Goal: Task Accomplishment & Management: Use online tool/utility

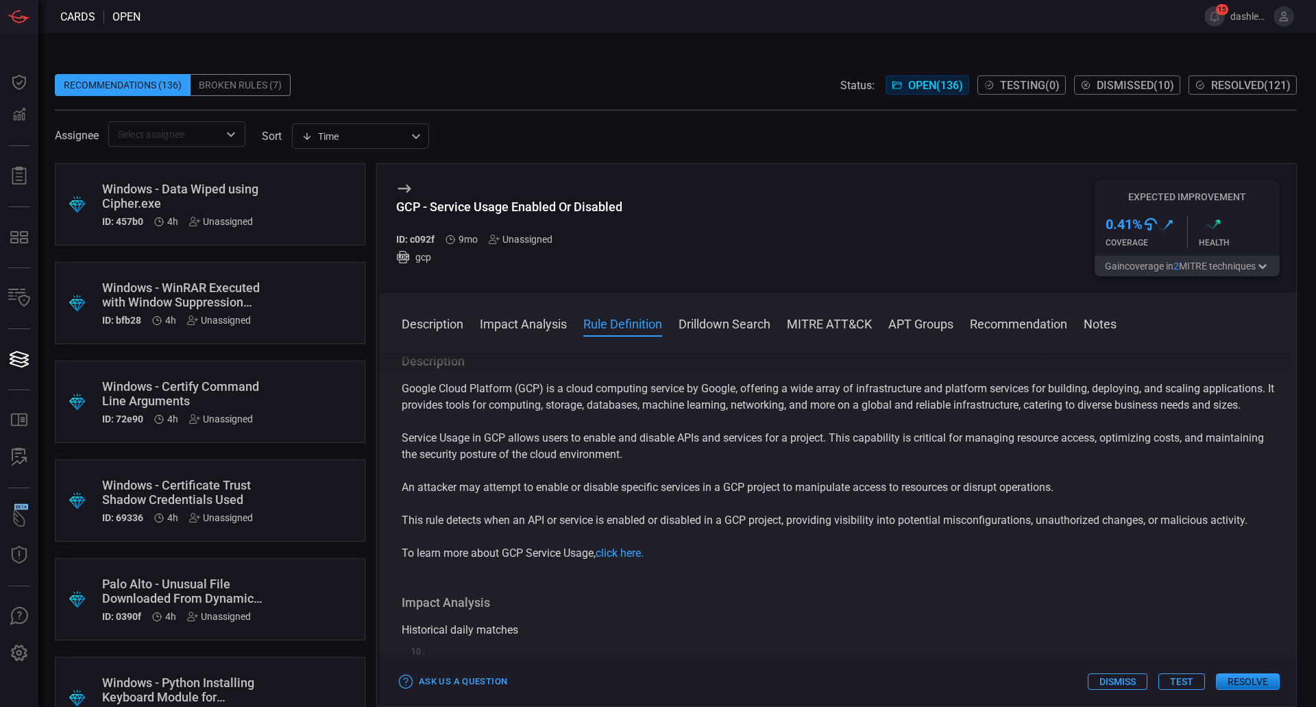
scroll to position [2659, 0]
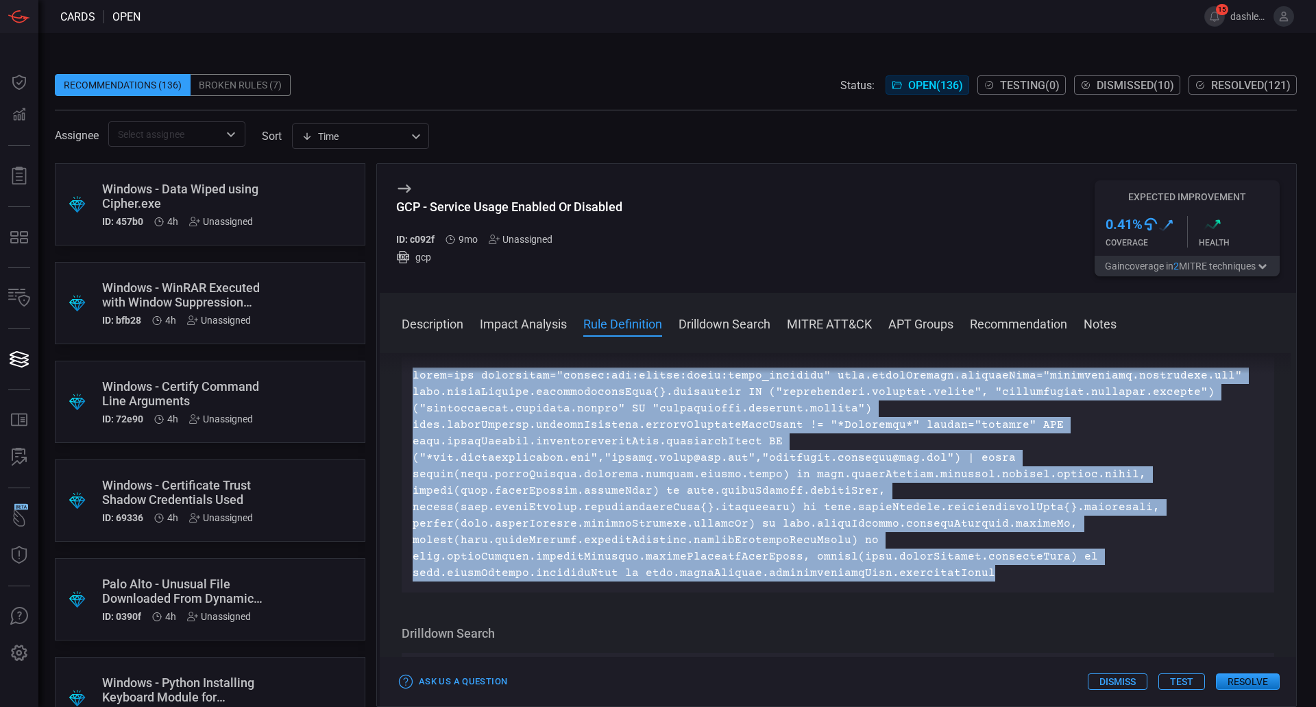
drag, startPoint x: 983, startPoint y: 603, endPoint x: 381, endPoint y: 437, distance: 624.6
click at [381, 437] on div "Description Google Cloud Platform (GCP) is a cloud computing service by Google,…" at bounding box center [838, 527] width 917 height 348
copy p "index=gcp sourcetype="google:gcp:pubsub:audit:admin_activity" data.protoPayload…"
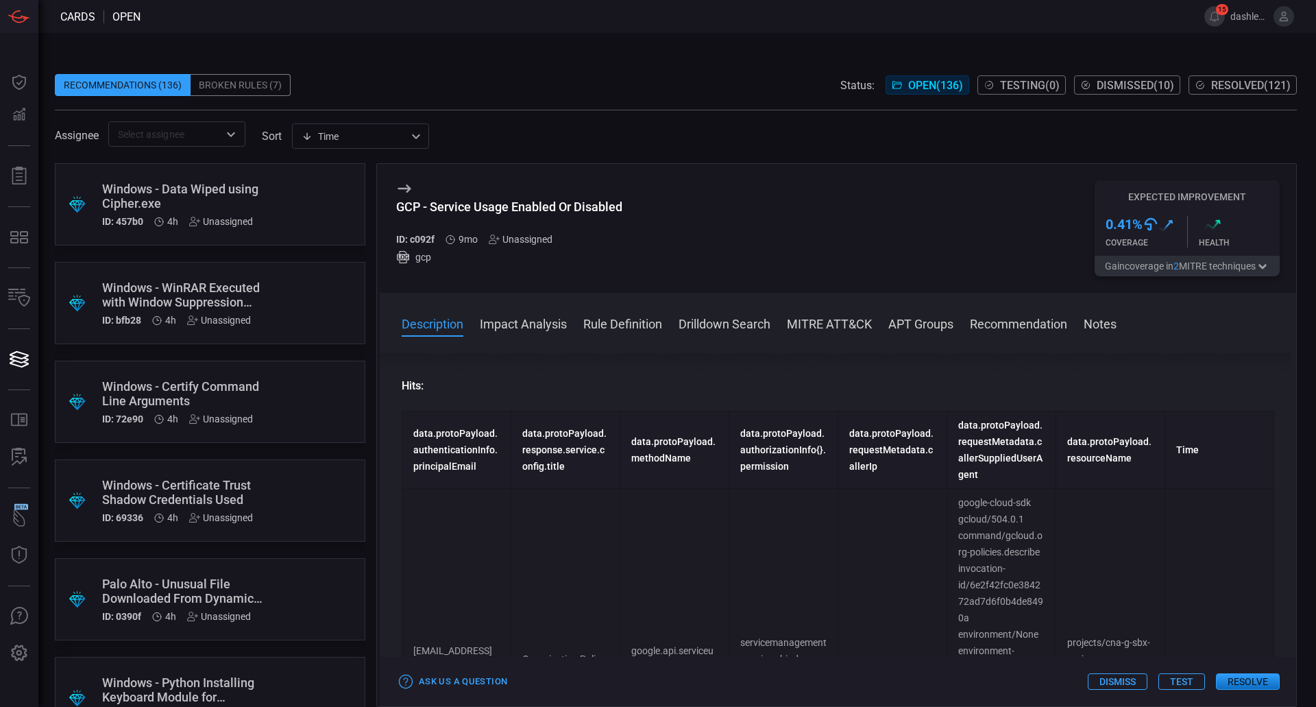
scroll to position [0, 0]
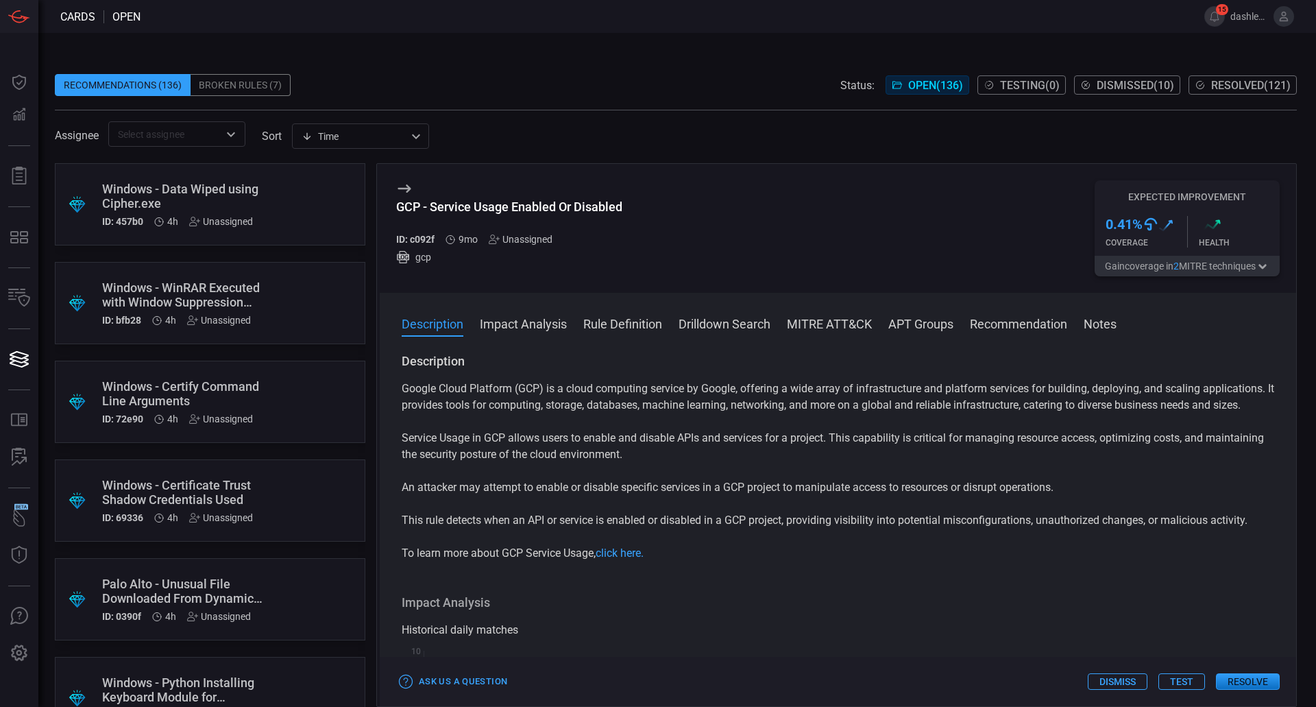
click at [817, 483] on div "Google Cloud Platform (GCP) is a cloud computing service by Google, offering a …" at bounding box center [838, 471] width 873 height 181
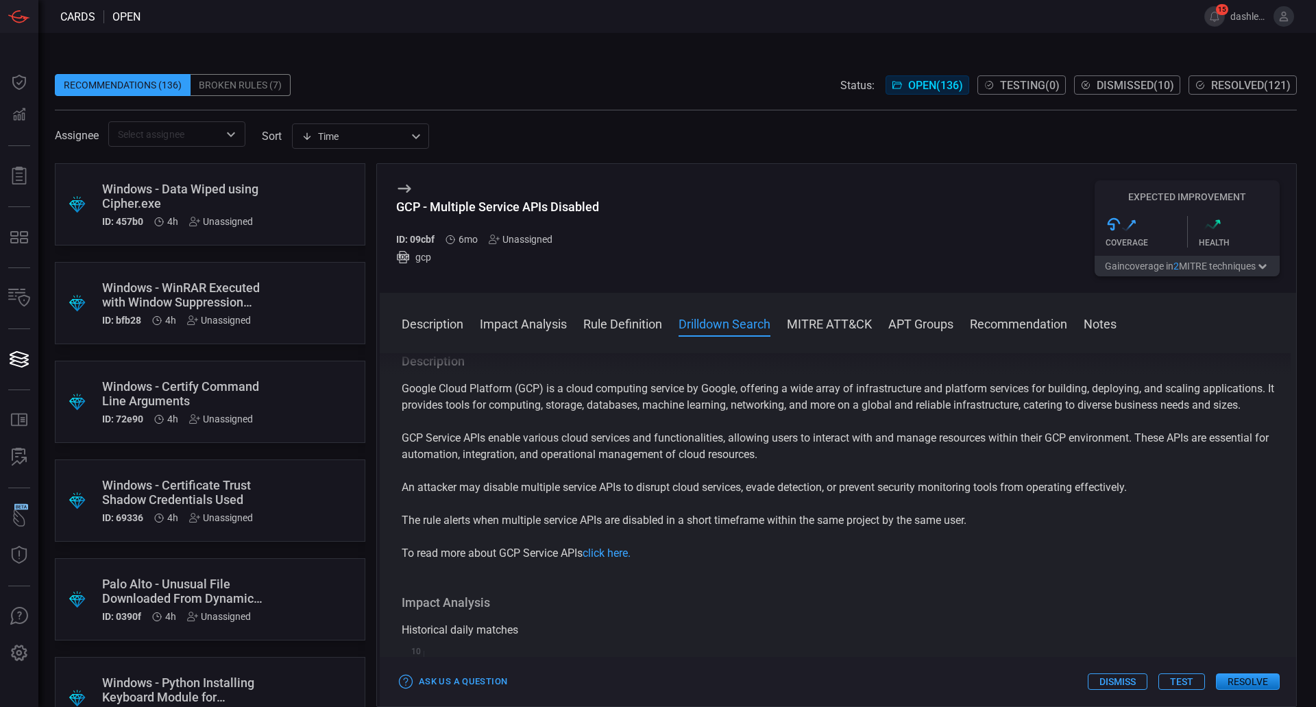
scroll to position [978, 0]
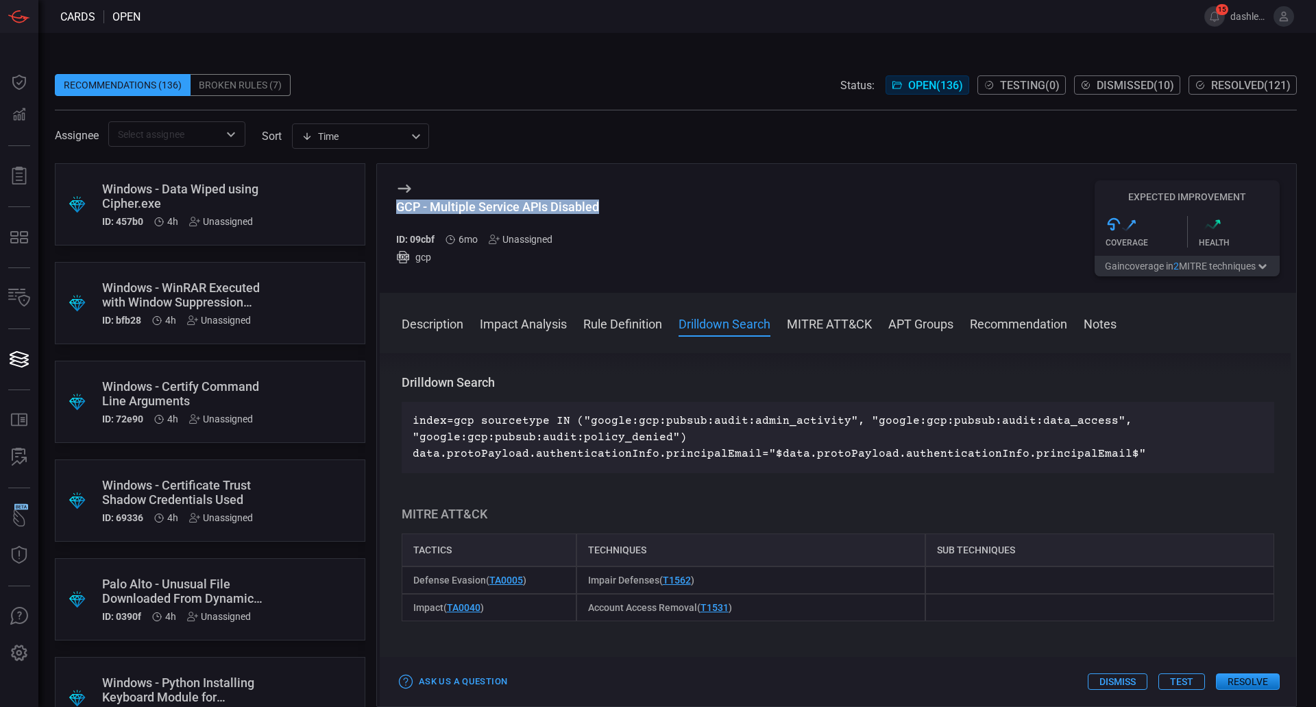
drag, startPoint x: 631, startPoint y: 203, endPoint x: 393, endPoint y: 194, distance: 238.1
click at [393, 194] on div "GCP - Multiple Service APIs Disabled ID: 09cbf 6mo Unassigned gcp Expected Impr…" at bounding box center [838, 228] width 917 height 129
copy div "GCP - Multiple Service APIs Disabled"
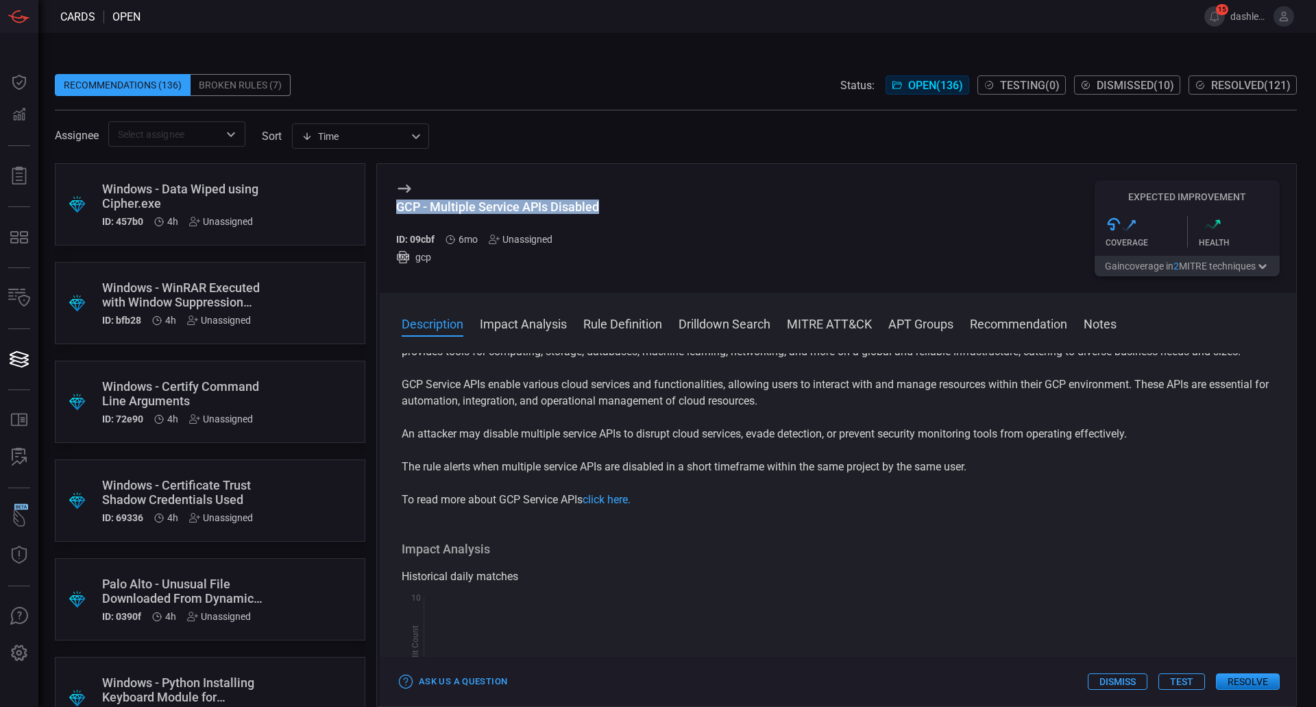
scroll to position [0, 0]
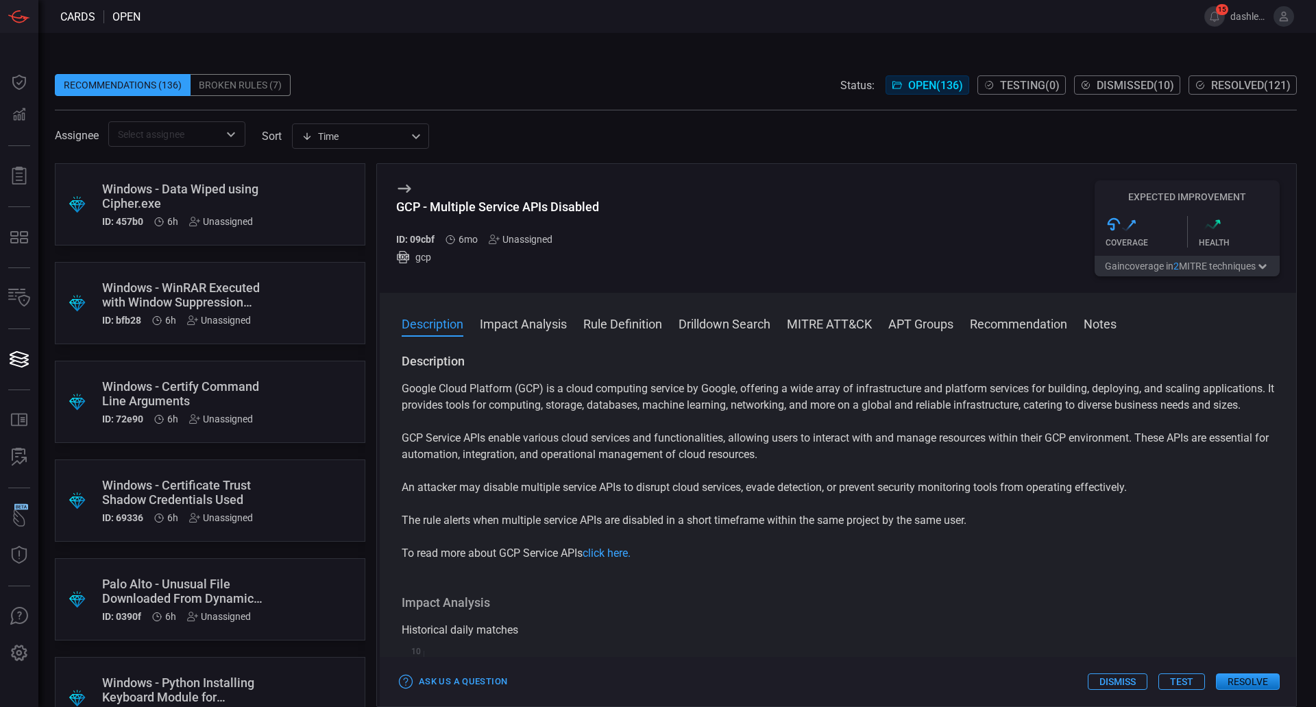
click at [1182, 676] on button "Test" at bounding box center [1182, 681] width 47 height 16
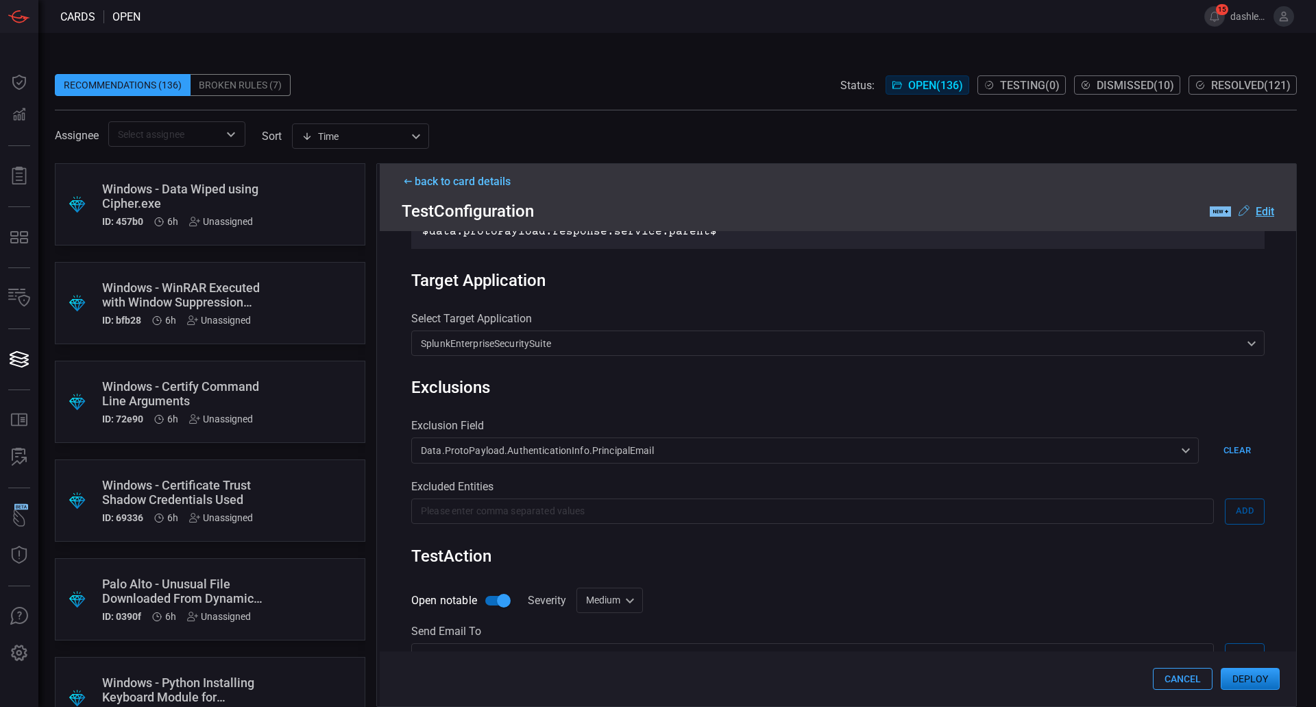
scroll to position [535, 0]
click at [605, 512] on div "Excluded Entities ​ Add" at bounding box center [838, 501] width 854 height 45
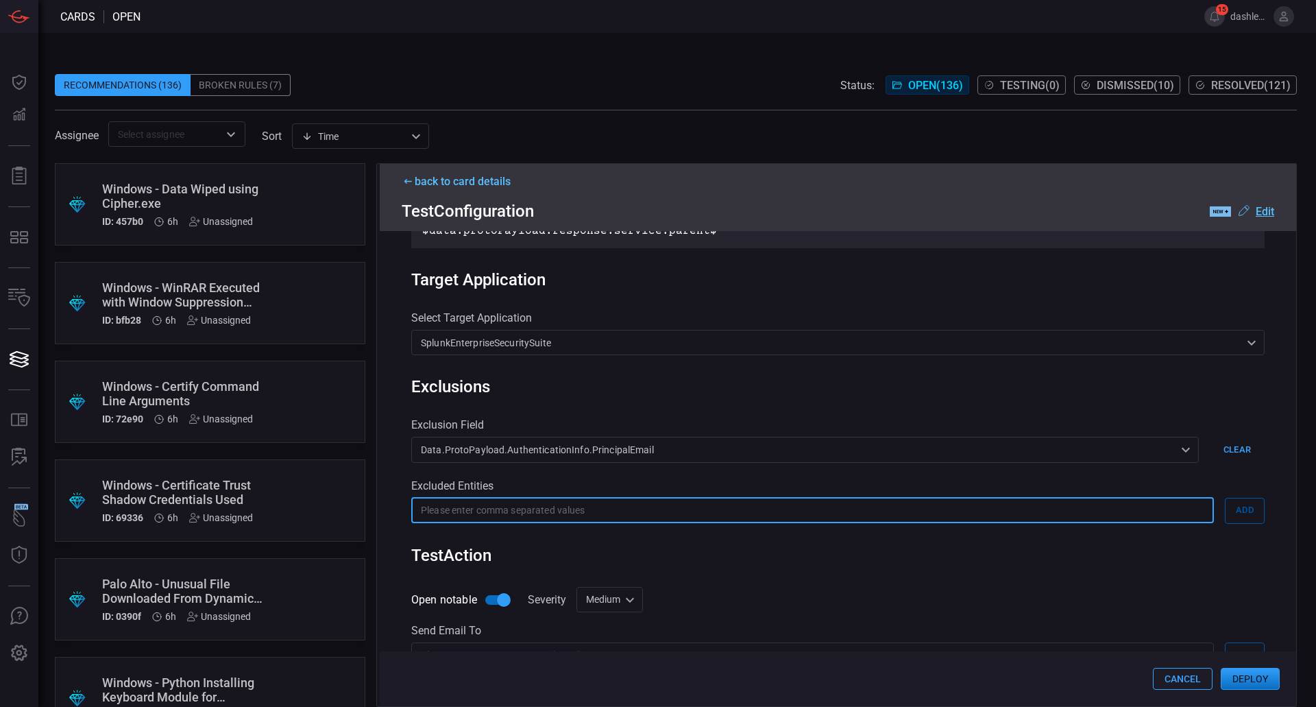
click at [601, 516] on input "text" at bounding box center [812, 510] width 803 height 25
click at [631, 431] on div "Exclusion Field" at bounding box center [838, 424] width 854 height 13
click at [643, 518] on input "text" at bounding box center [812, 510] width 803 height 25
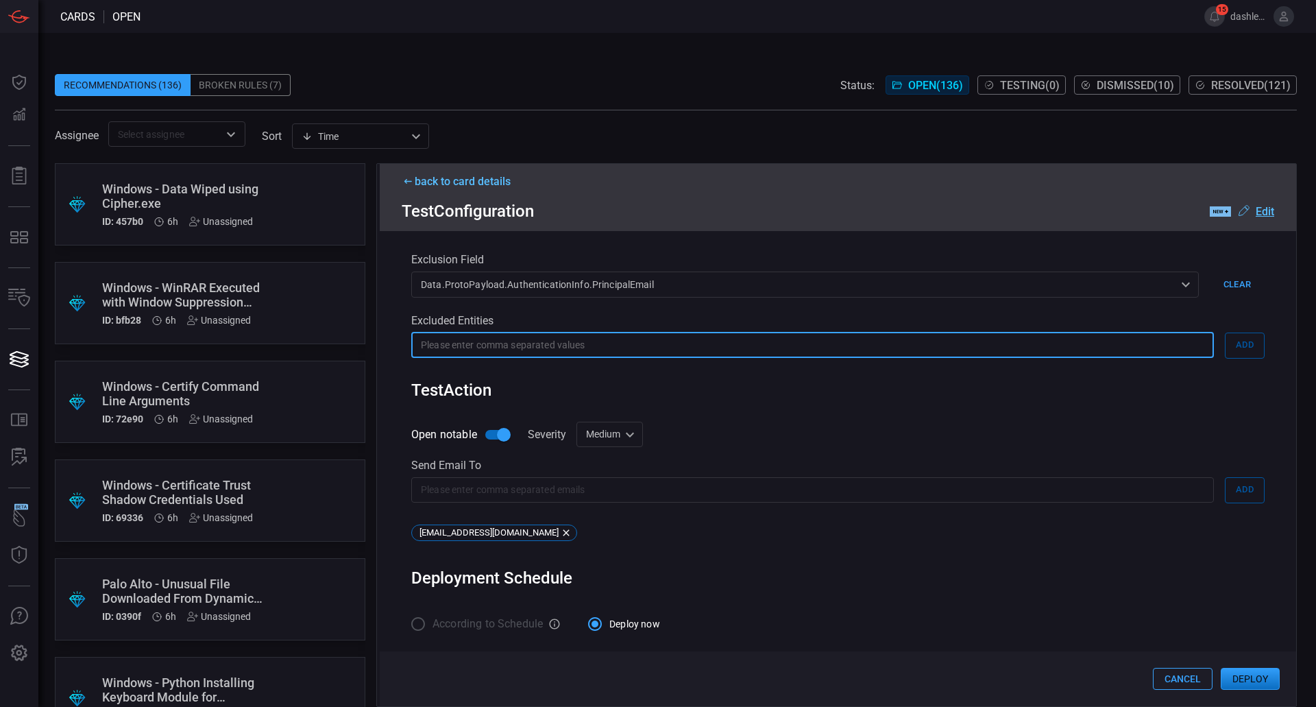
scroll to position [717, 0]
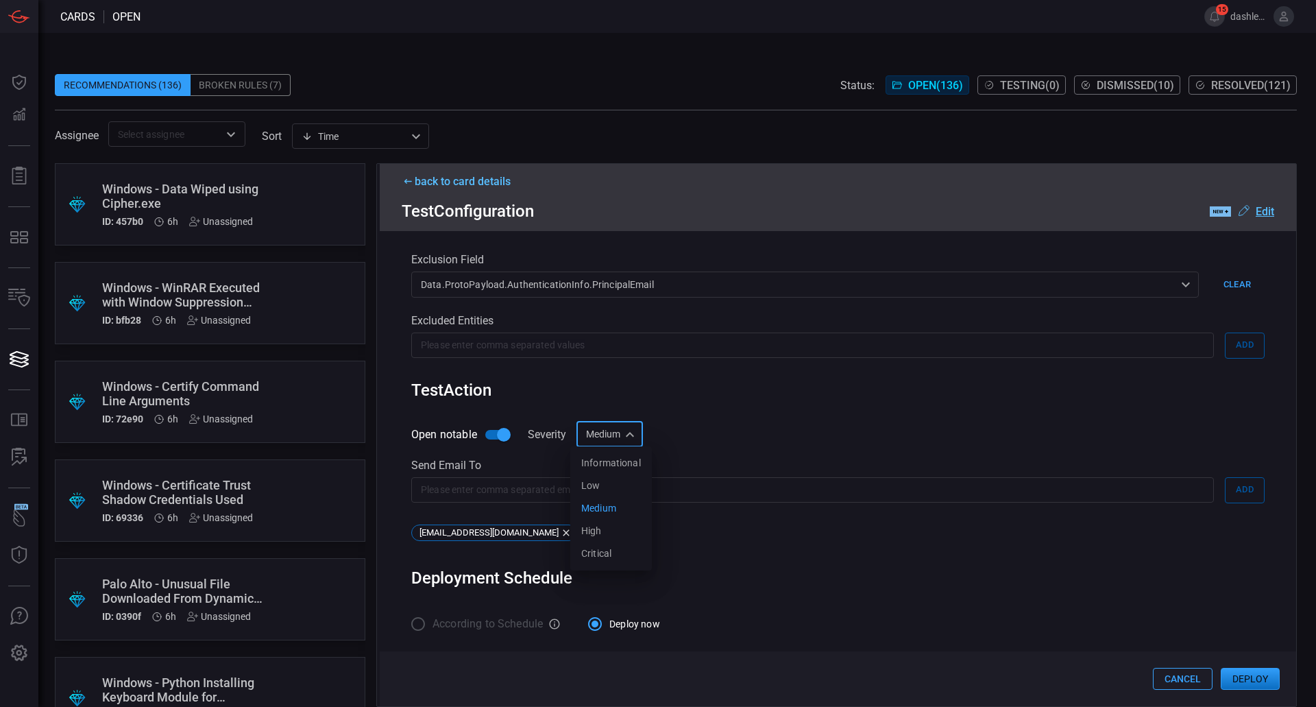
click at [619, 440] on div "Medium medium Informational Low Medium High Critical ​" at bounding box center [610, 434] width 67 height 25
click at [697, 421] on div at bounding box center [658, 353] width 1316 height 707
click at [562, 496] on input "text" at bounding box center [812, 489] width 803 height 25
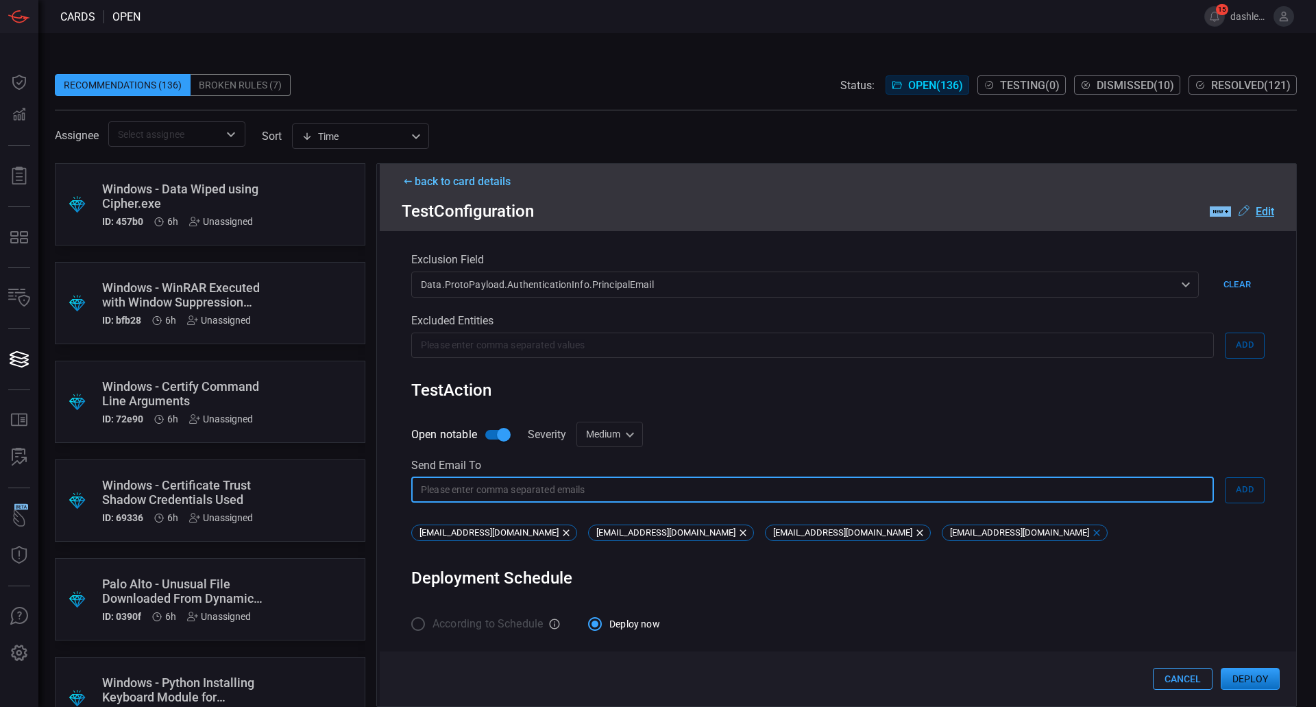
click at [1092, 533] on icon at bounding box center [1097, 532] width 11 height 11
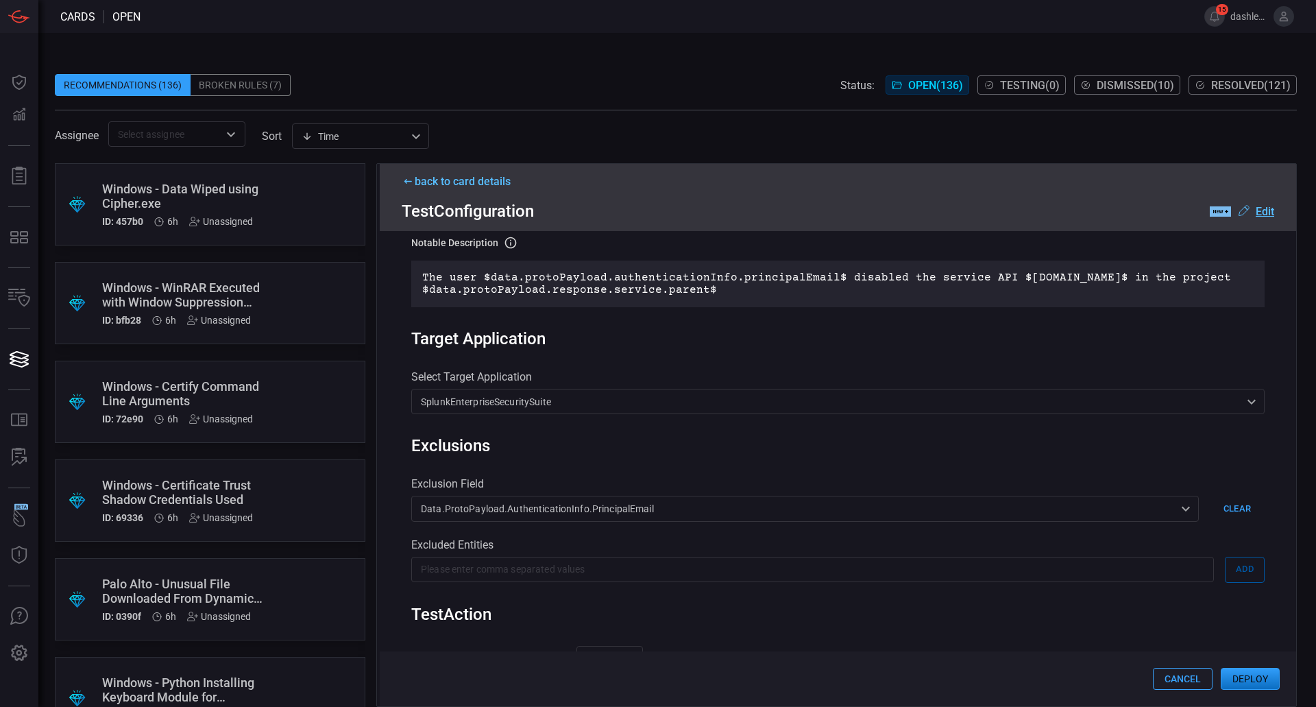
scroll to position [475, 0]
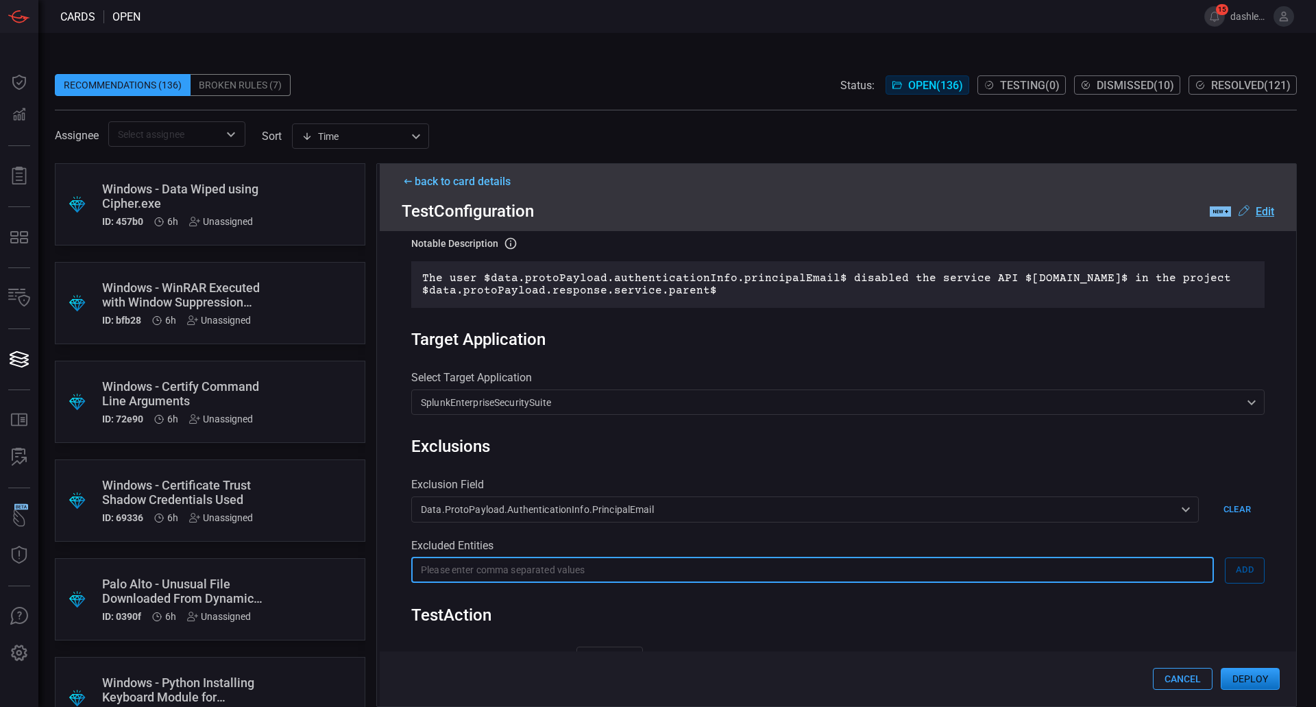
click at [724, 583] on input "text" at bounding box center [812, 569] width 803 height 25
type input "dashley.castellano@cna.com"
click at [1225, 583] on button "Add" at bounding box center [1245, 570] width 40 height 26
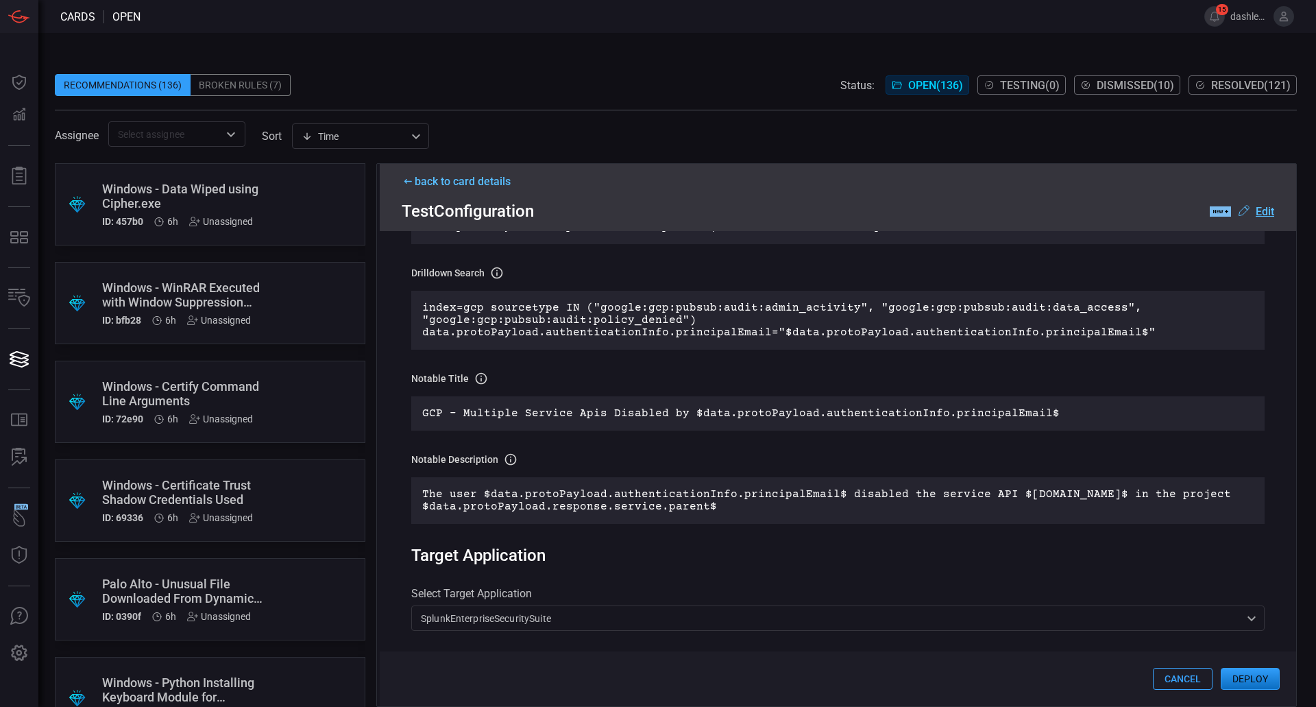
scroll to position [269, 0]
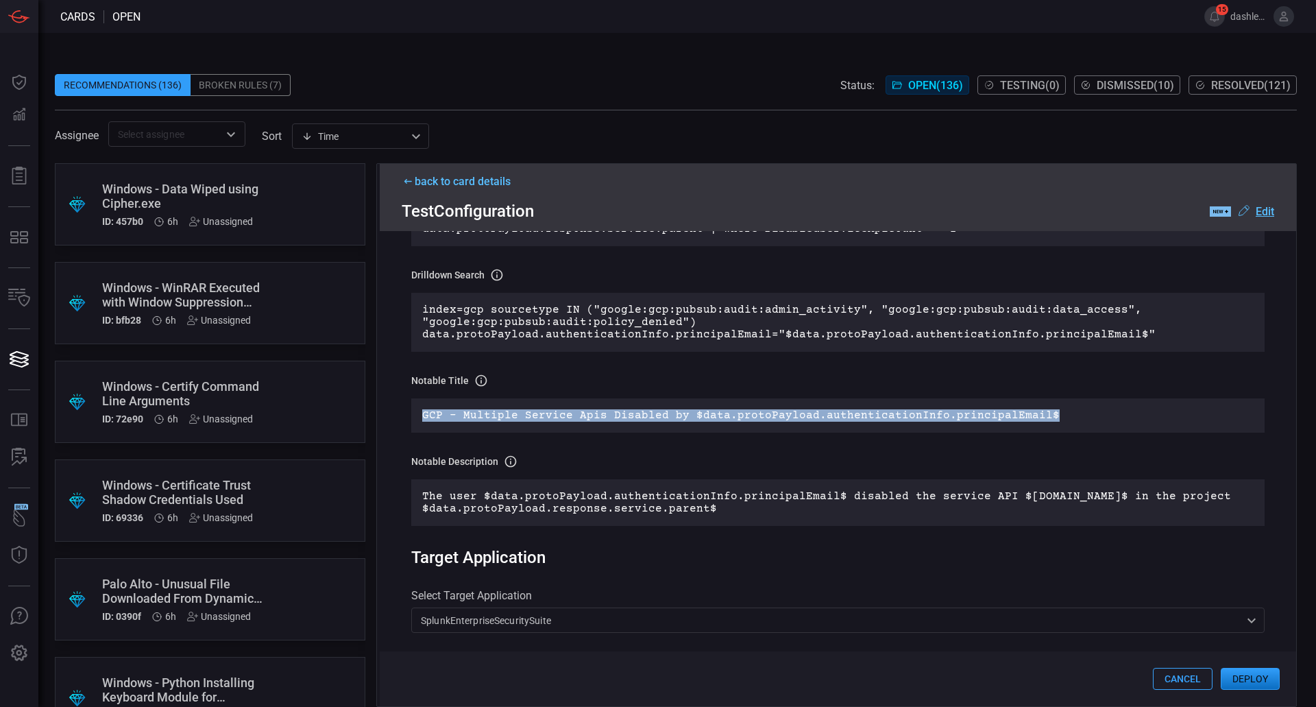
drag, startPoint x: 1025, startPoint y: 420, endPoint x: 412, endPoint y: 429, distance: 613.0
click at [408, 426] on div "Rule Details correlation search Name Name of the correlation search that will b…" at bounding box center [838, 468] width 917 height 475
copy p "GCP - Multiple Service Apis Disabled by $data.protoPayload.authenticationInfo.p…"
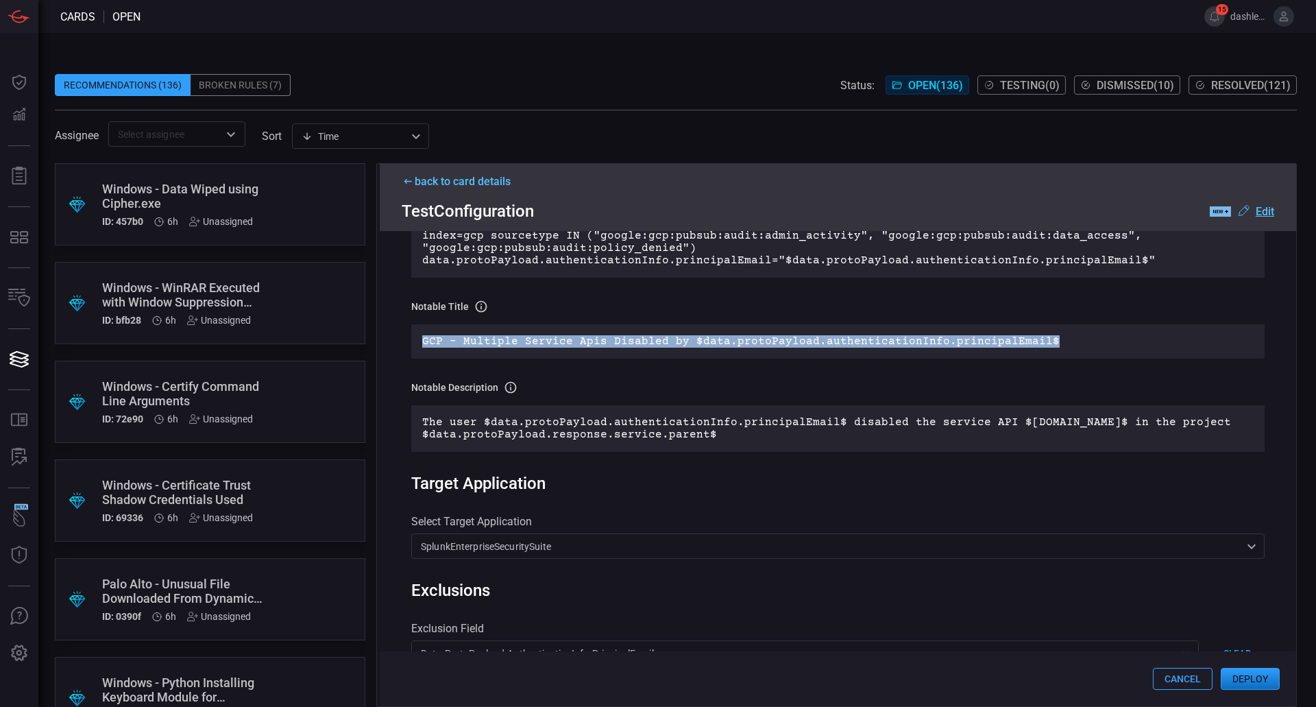
scroll to position [334, 0]
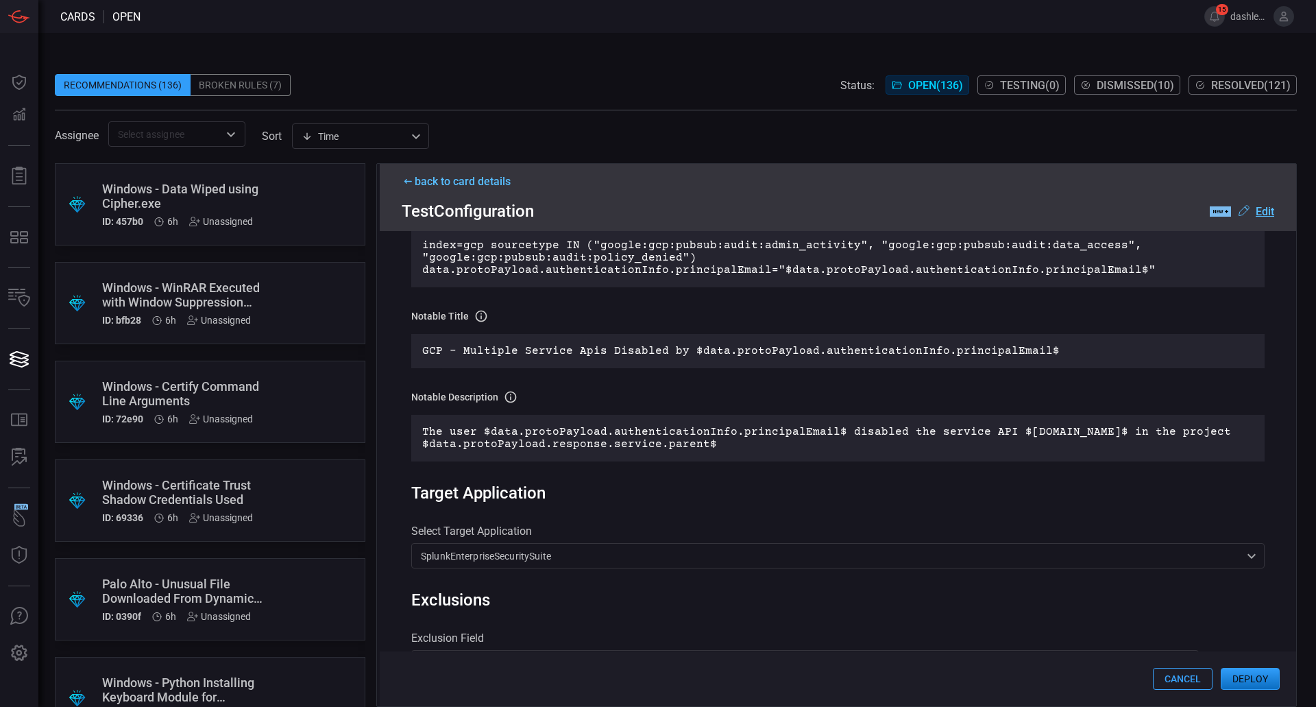
click at [1263, 217] on div ".label-new-label-new-cls-1 { fill: #09080b; } .label-new-cls-2 { fill: #7abaee;…" at bounding box center [1242, 211] width 64 height 16
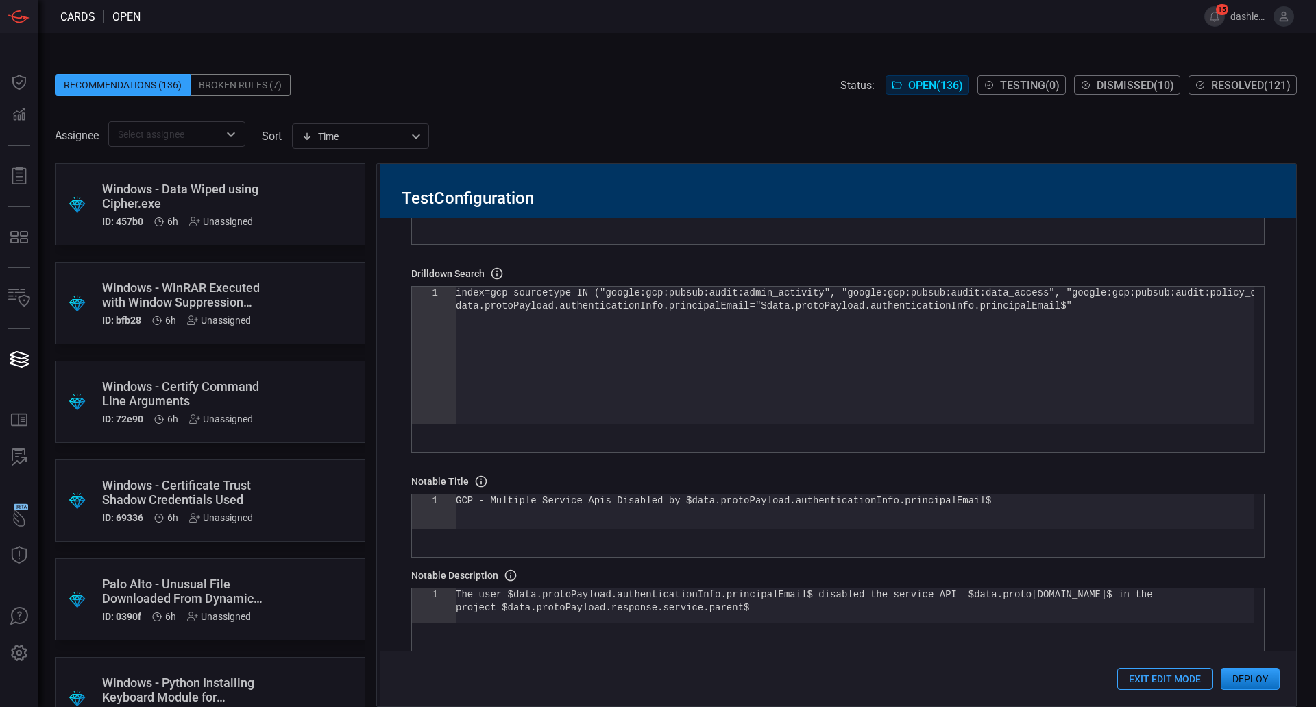
scroll to position [416, 0]
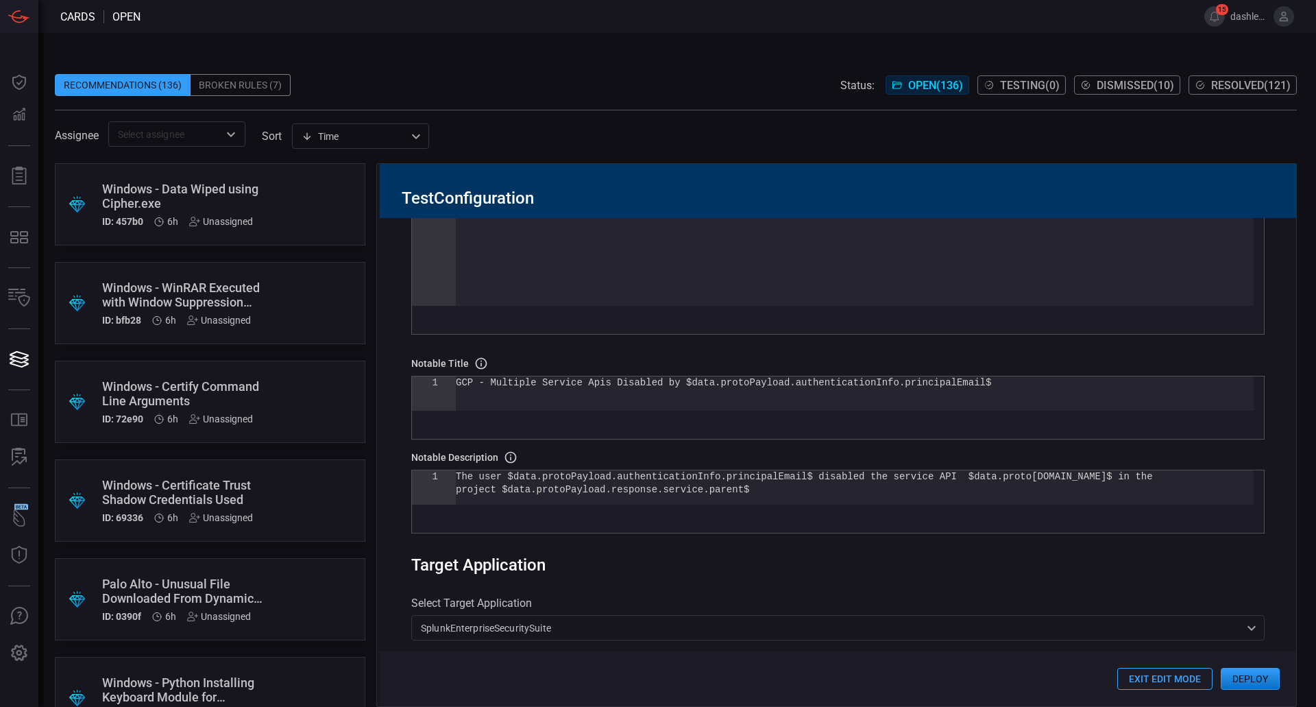
type textarea "GCP - Multiple Service Apis Disabled by $data.protoPayload.authenticationInfo.p…"
click at [926, 391] on div "GCP - Multiple Service Apis Disabled by $data.prot oPayload.authenticationInfo.…" at bounding box center [855, 393] width 798 height 34
drag, startPoint x: 980, startPoint y: 400, endPoint x: 407, endPoint y: 391, distance: 573.3
click at [456, 391] on div "GCP - Multiple Service Apis Disabled by $data.prot oPayload.authenticationInfo.…" at bounding box center [855, 393] width 798 height 34
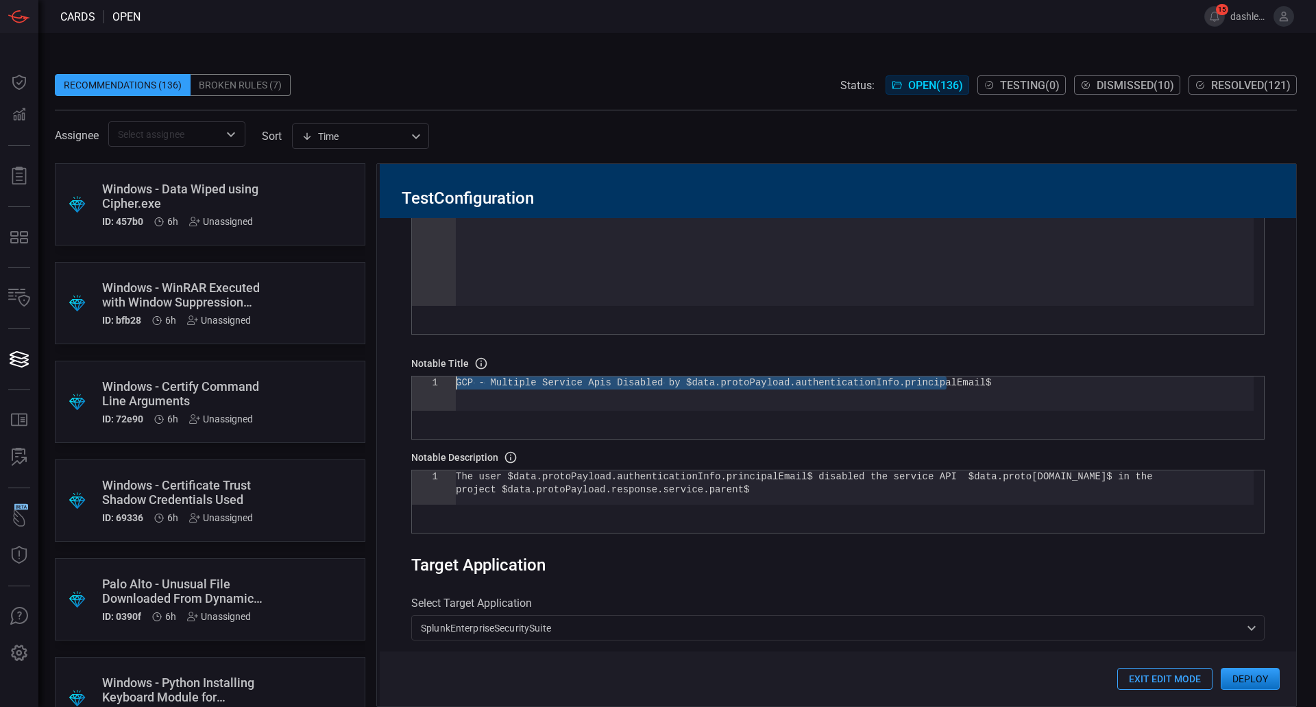
click at [795, 395] on div "GCP - Multiple Service Apis Disabled by $data.prot oPayload.authenticationInfo.…" at bounding box center [855, 393] width 798 height 34
drag, startPoint x: 972, startPoint y: 380, endPoint x: 344, endPoint y: 389, distance: 628.1
click at [456, 389] on div "GCP - Multiple Service Apis Disabled by $data.prot oPayload.authenticationInfo.…" at bounding box center [855, 393] width 798 height 34
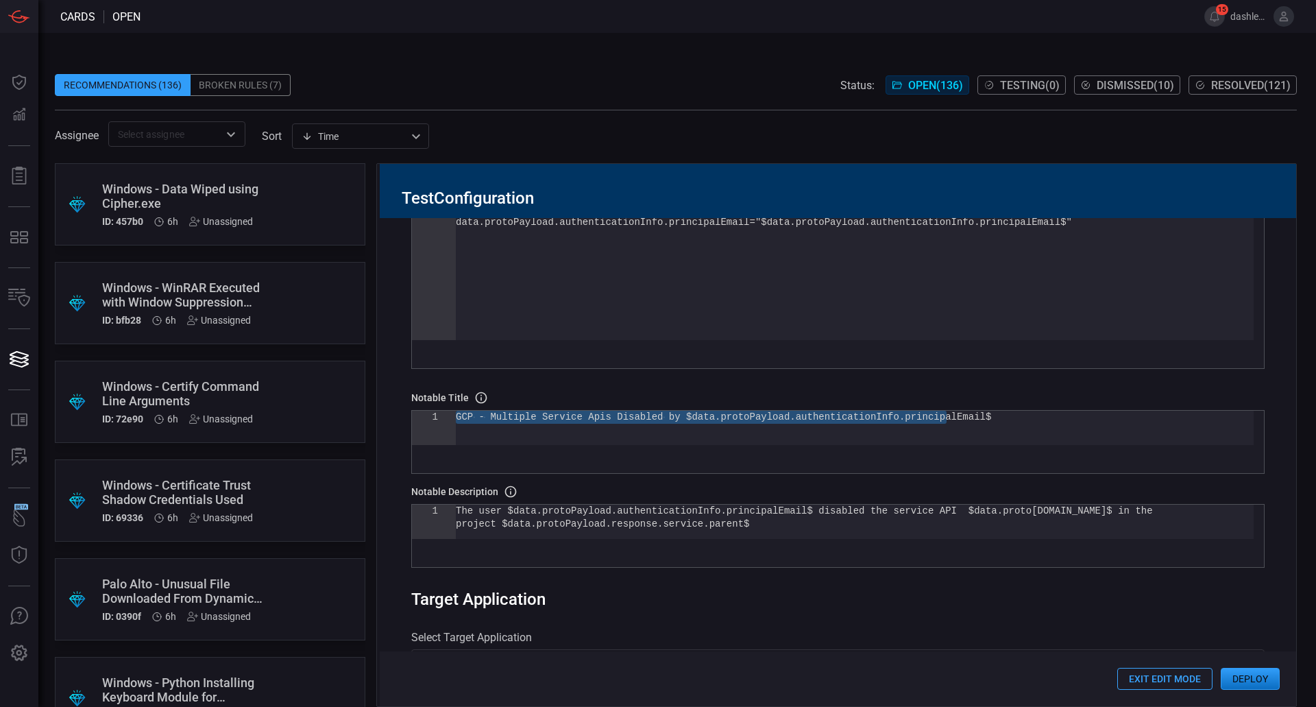
scroll to position [380, 0]
type textarea "The user $data.protoPayload.authenticationInfo.principalEmail$ disabled the ser…"
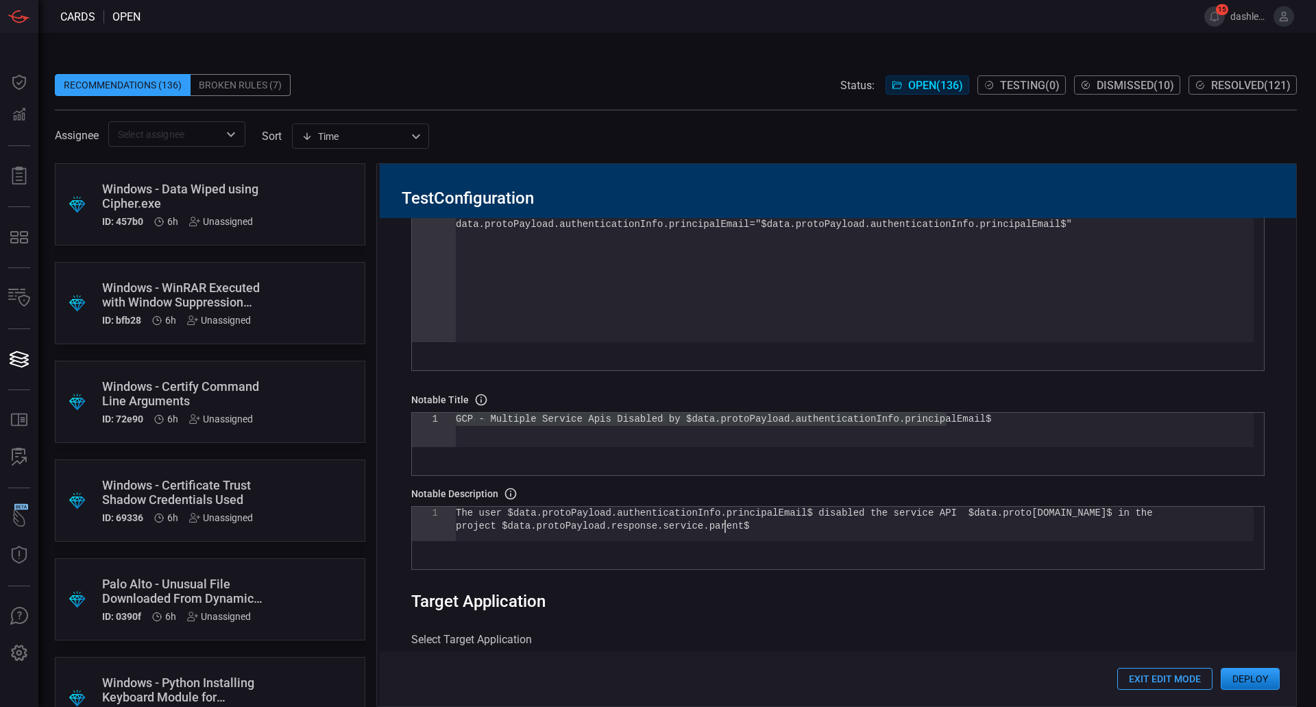
scroll to position [0, 0]
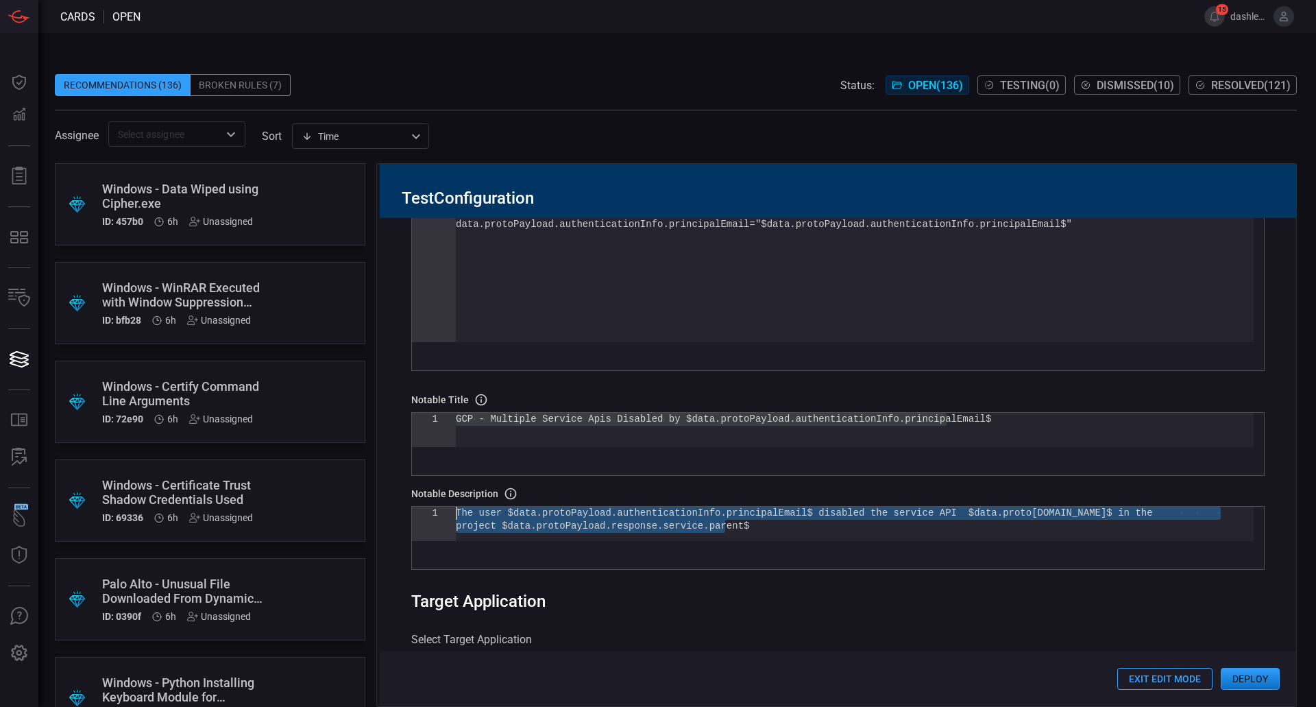
drag, startPoint x: 758, startPoint y: 523, endPoint x: 451, endPoint y: 516, distance: 307.3
click at [456, 516] on div "The user $data.protoPayload.authenticationInfo.pri ncipalEmail$ disabled the se…" at bounding box center [855, 530] width 798 height 47
click at [451, 516] on div at bounding box center [434, 513] width 44 height 13
drag, startPoint x: 451, startPoint y: 516, endPoint x: 634, endPoint y: 77, distance: 474.8
click at [634, 77] on div "Recommendations (136) Broken Rules (7) Status: Open ( 136 ) Testing ( 0 ) Dismi…" at bounding box center [676, 379] width 1242 height 653
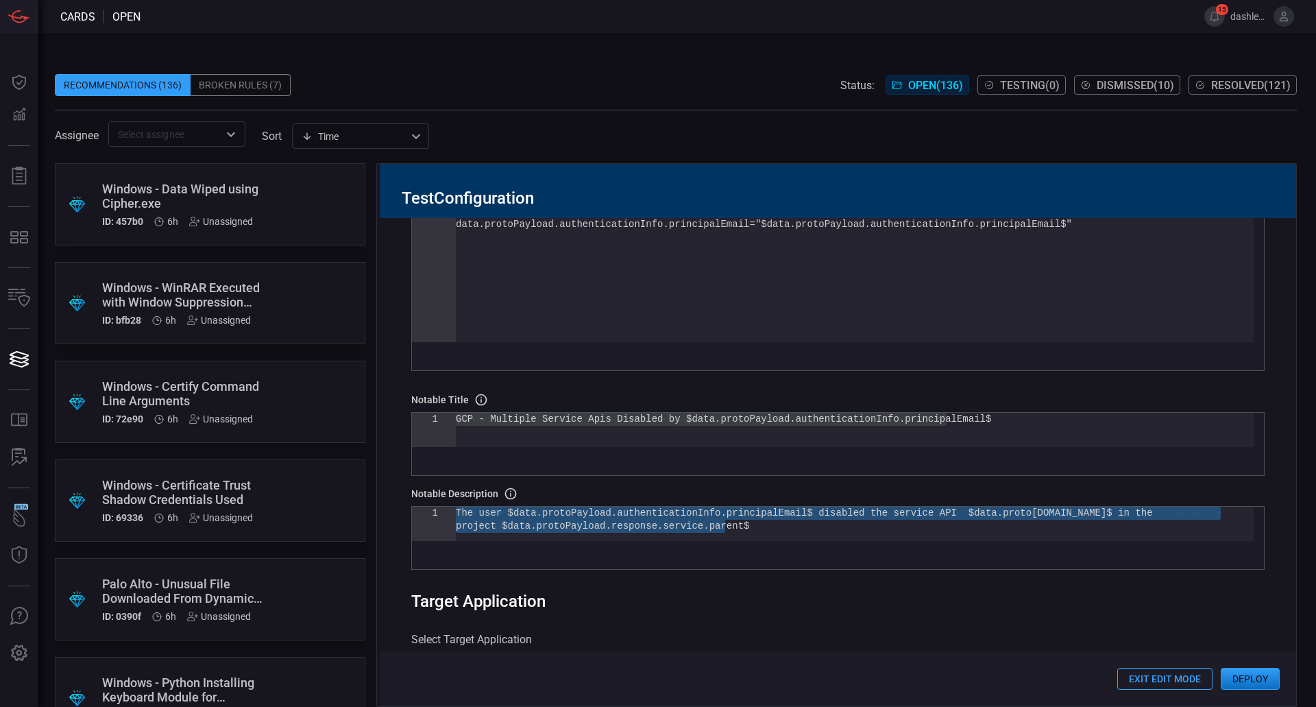
click at [760, 524] on div "The user $data.protoPayload.authenticationInfo.pri ncipalEmail$ disabled the se…" at bounding box center [855, 530] width 798 height 47
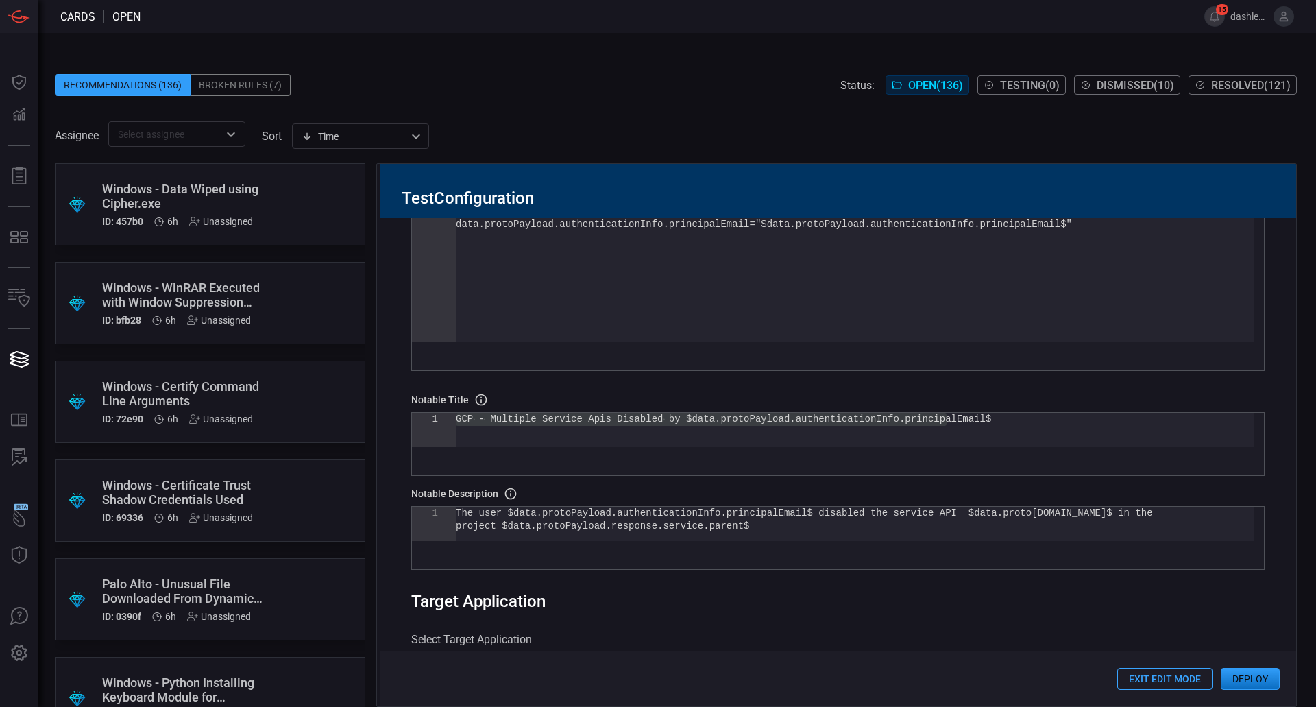
click at [745, 429] on div "GCP - Multiple Service Apis Disabled by $data.prot oPayload.authenticationInfo.…" at bounding box center [855, 430] width 798 height 34
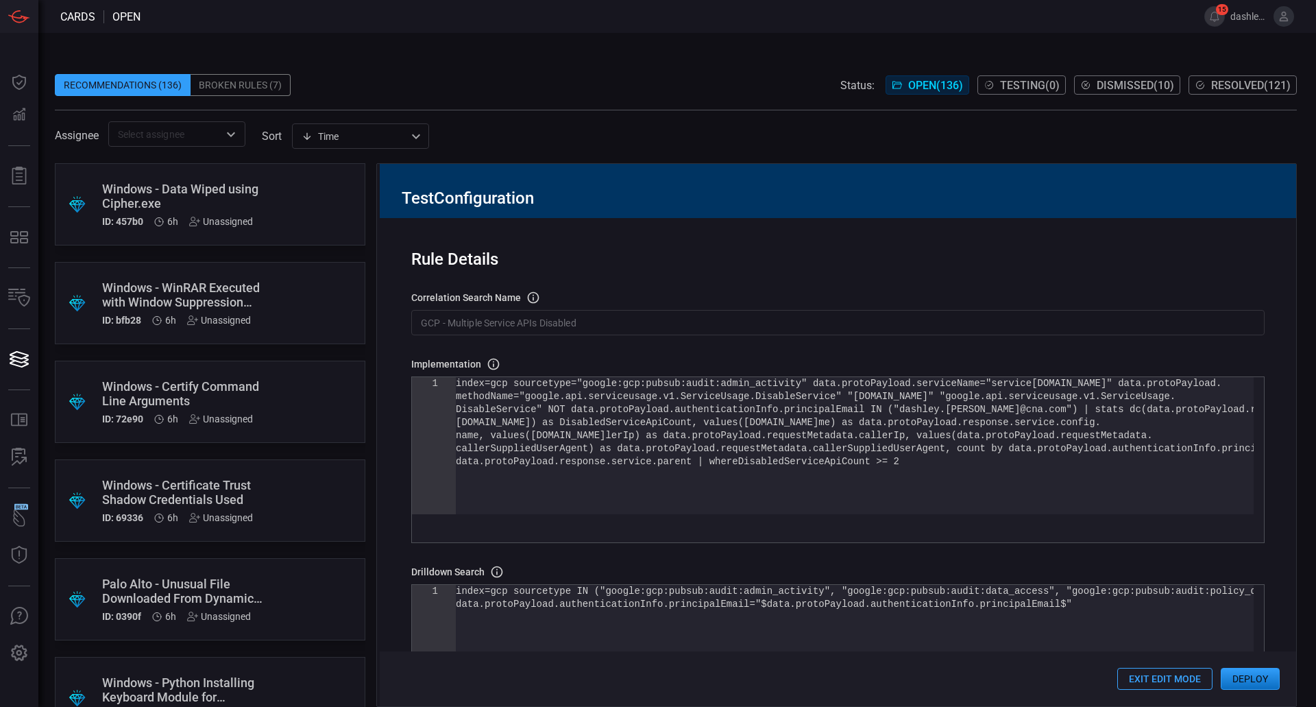
drag, startPoint x: 758, startPoint y: 383, endPoint x: 761, endPoint y: 412, distance: 29.6
click at [758, 393] on div "data.protoPayload.response.service.parent | where DisabledServiceApiCount >= 2 …" at bounding box center [855, 484] width 798 height 215
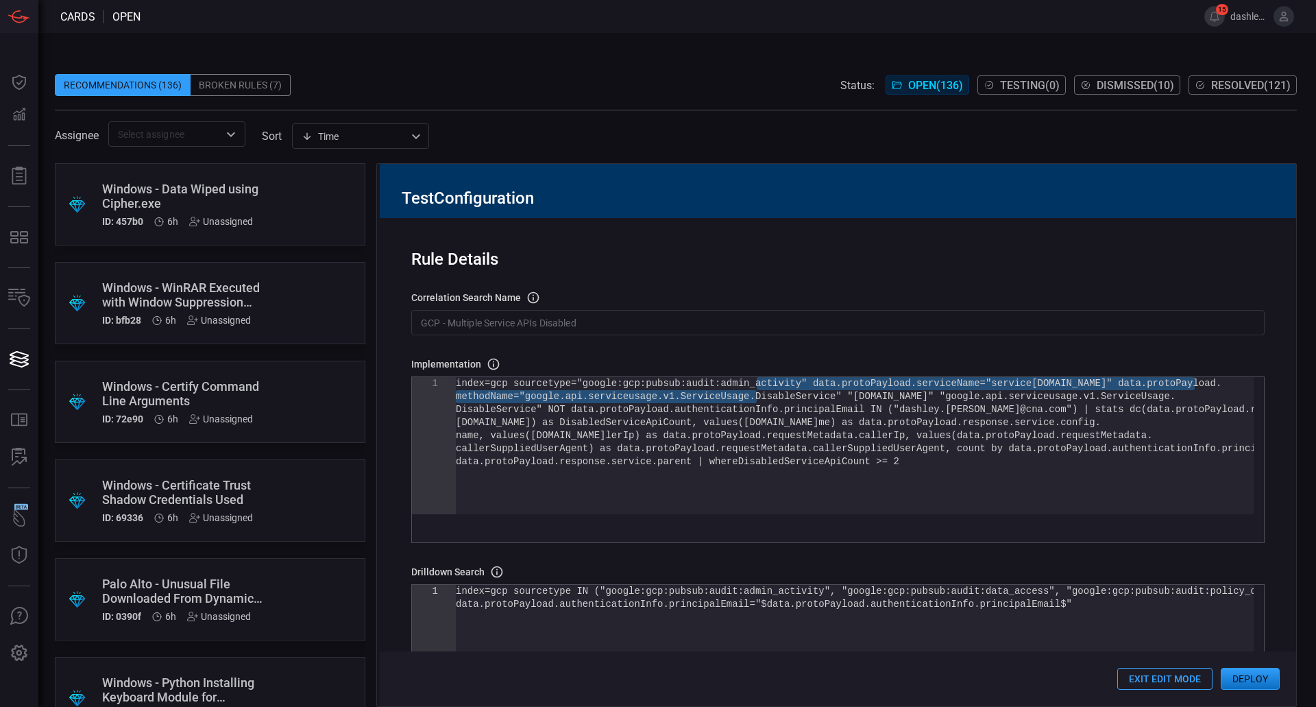
click at [775, 440] on div "data.protoPayload.response.service.parent | where DisabledServiceApiCount >= 2 …" at bounding box center [855, 484] width 798 height 215
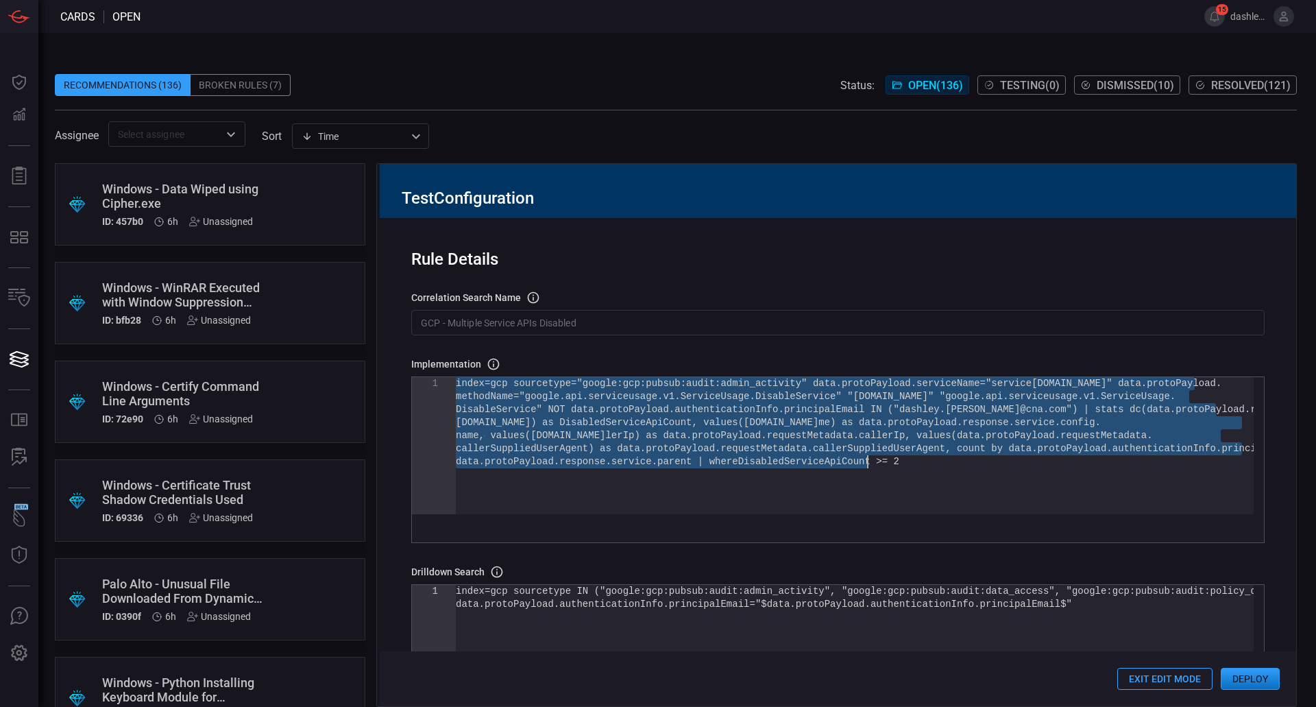
type textarea "data.protoPayload.response.service.config.name, values(data.protoPayload.reques…"
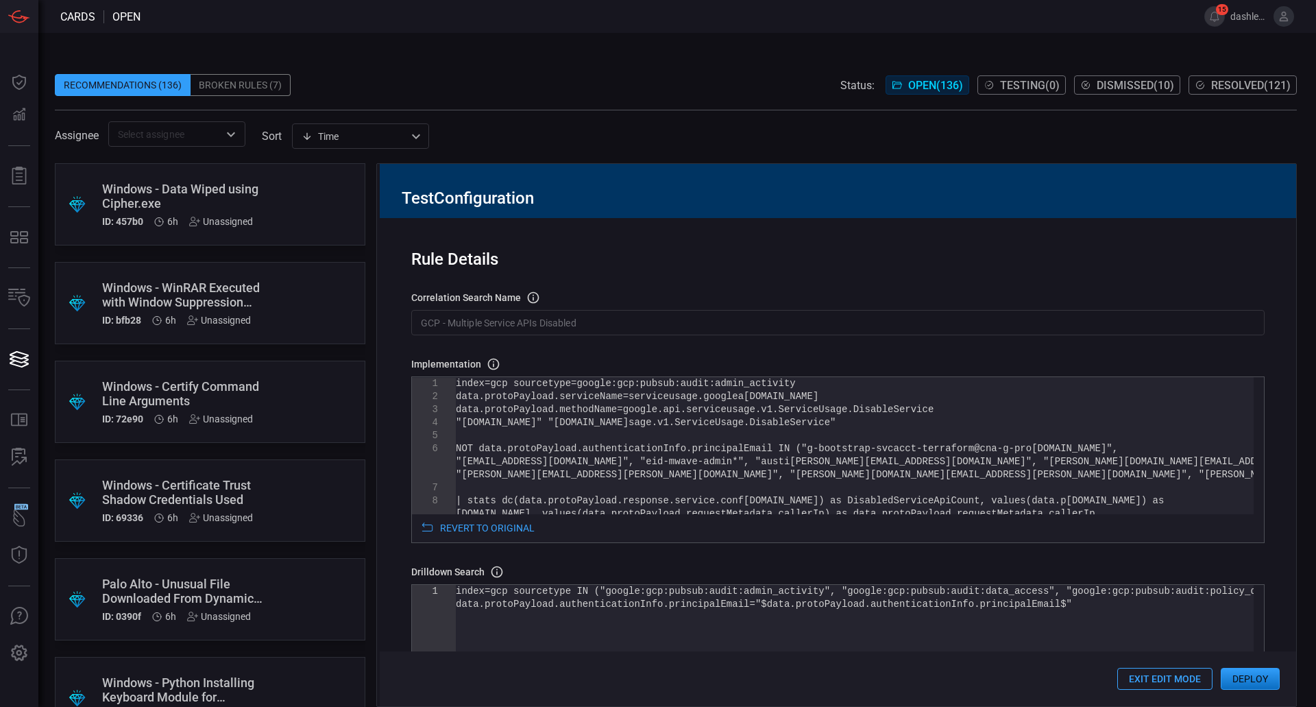
click at [646, 557] on div "Implementation Definition of the correlation search that will be created in the…" at bounding box center [838, 653] width 854 height 592
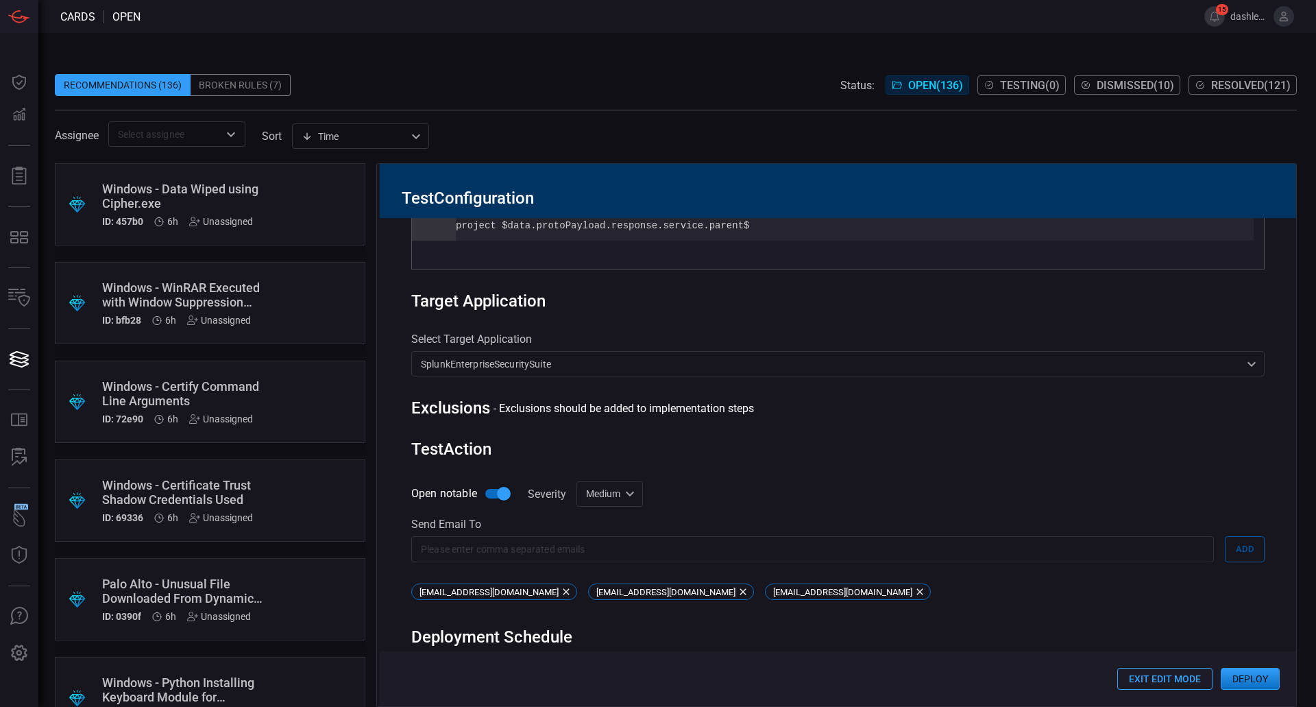
scroll to position [744, 0]
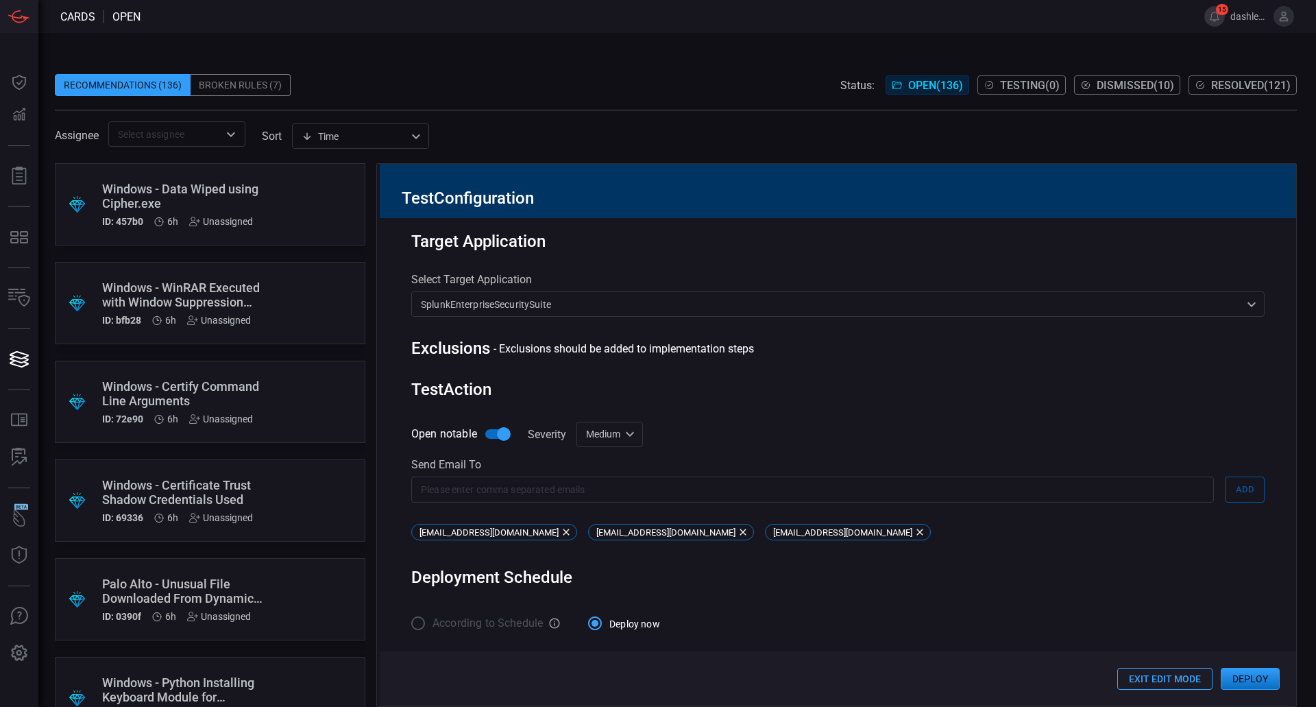
click at [1227, 677] on button "Deploy" at bounding box center [1250, 679] width 59 height 22
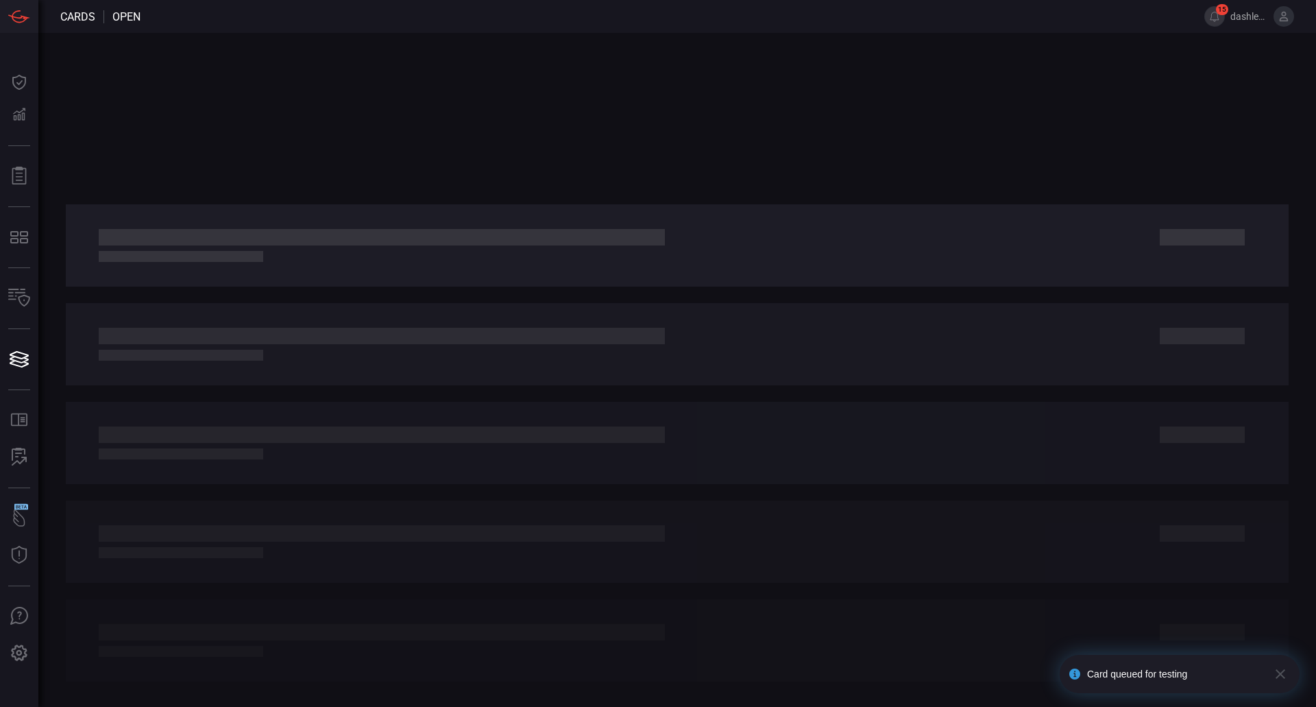
drag, startPoint x: 610, startPoint y: 200, endPoint x: 433, endPoint y: 217, distance: 178.4
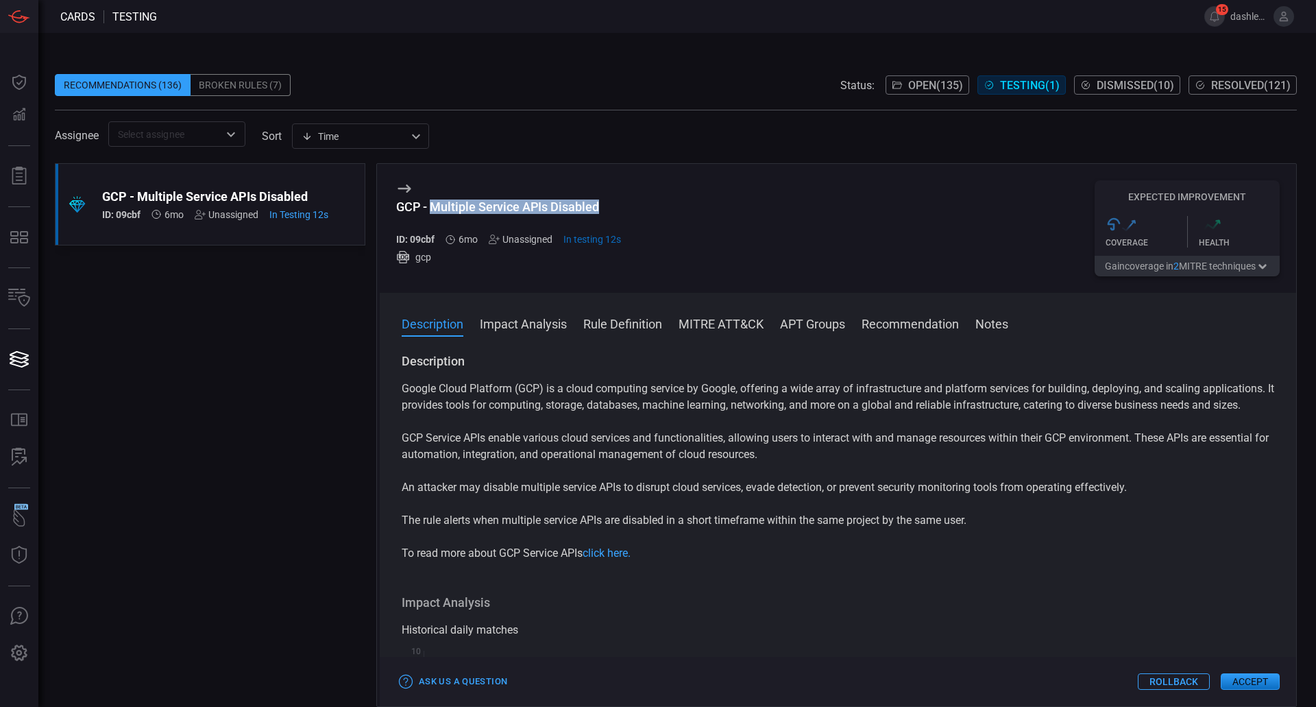
drag, startPoint x: 634, startPoint y: 204, endPoint x: 432, endPoint y: 210, distance: 202.3
click at [432, 210] on div "GCP - Multiple Service APIs Disabled ID: 09cbf 6mo Unassigned In testing 12s gc…" at bounding box center [838, 228] width 917 height 129
copy div "Multiple Service APIs Disabled"
click at [961, 341] on span at bounding box center [838, 342] width 917 height 22
click at [986, 313] on div "Description Impact Analysis Rule Definition MITRE ATT&CK APT Groups Recommendat…" at bounding box center [838, 499] width 917 height 413
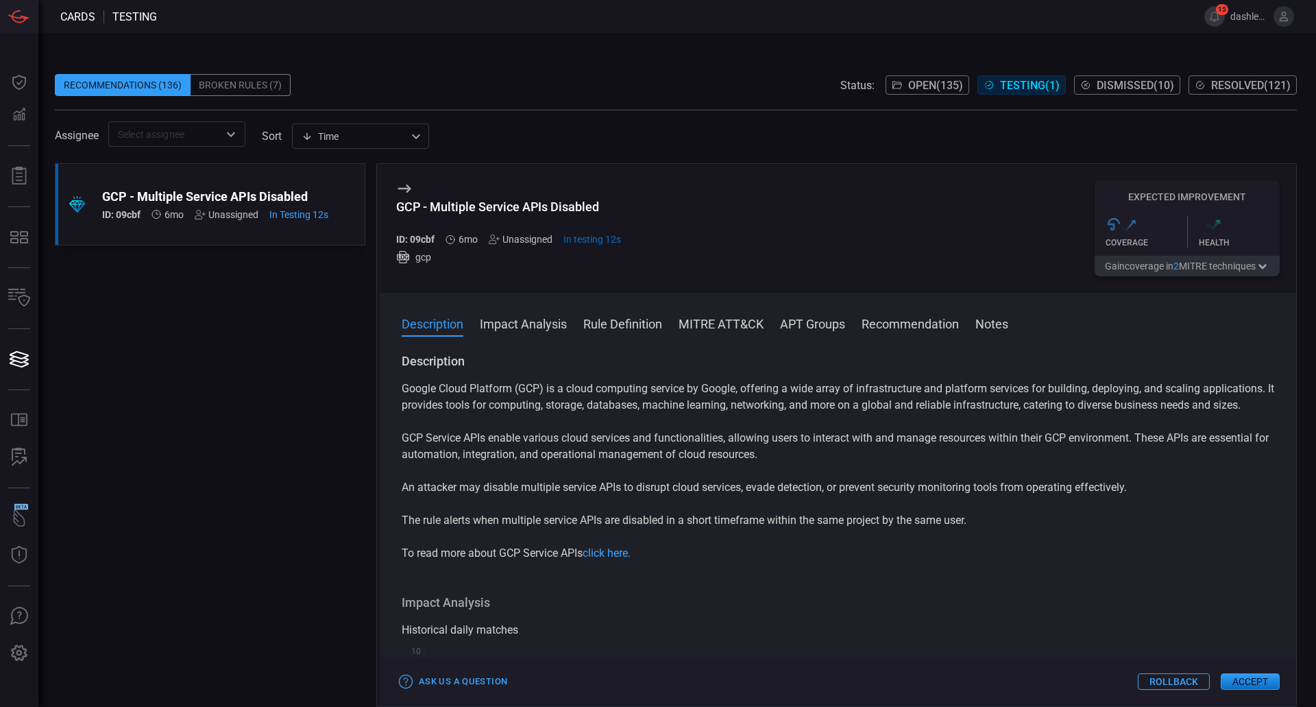
click at [983, 324] on button "Notes" at bounding box center [992, 323] width 33 height 16
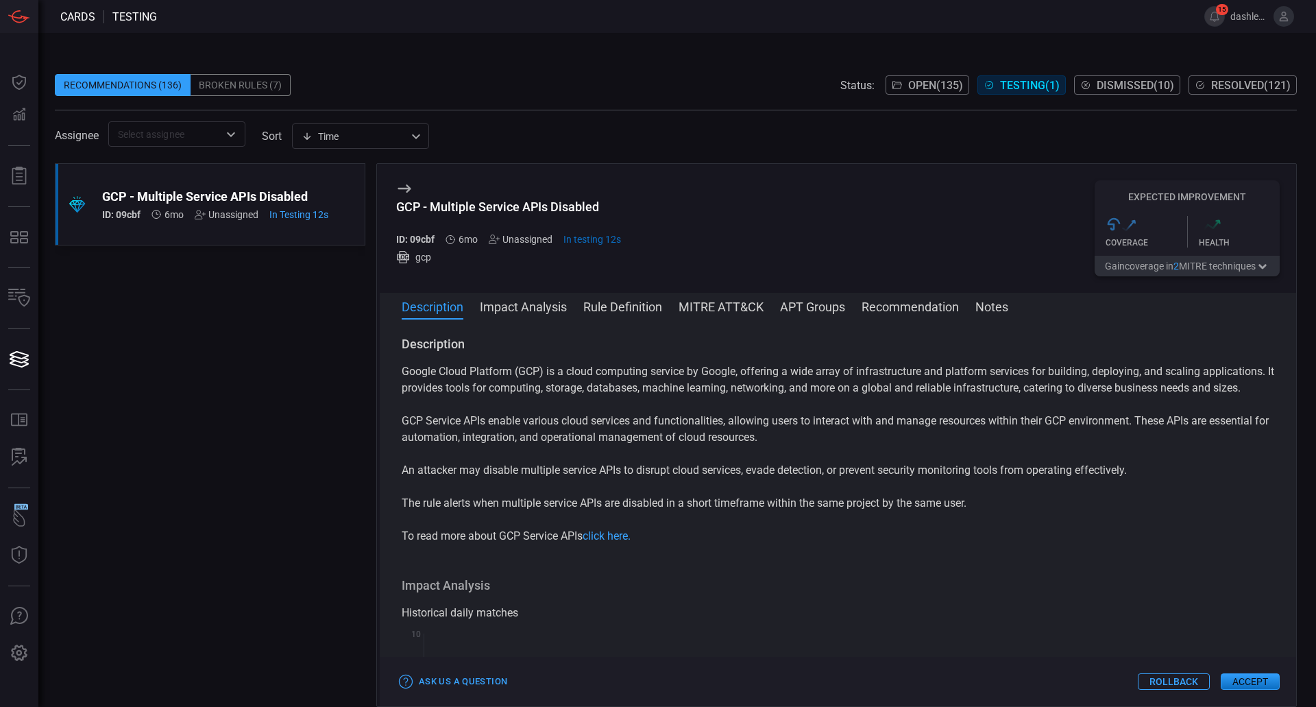
drag, startPoint x: 403, startPoint y: 487, endPoint x: 1172, endPoint y: 488, distance: 768.6
click at [1172, 479] on p "An attacker may disable multiple service APIs to disrupt cloud services, evade …" at bounding box center [838, 470] width 873 height 16
copy p "An attacker may disable multiple service APIs to disrupt cloud services, evade …"
